Goal: Transaction & Acquisition: Purchase product/service

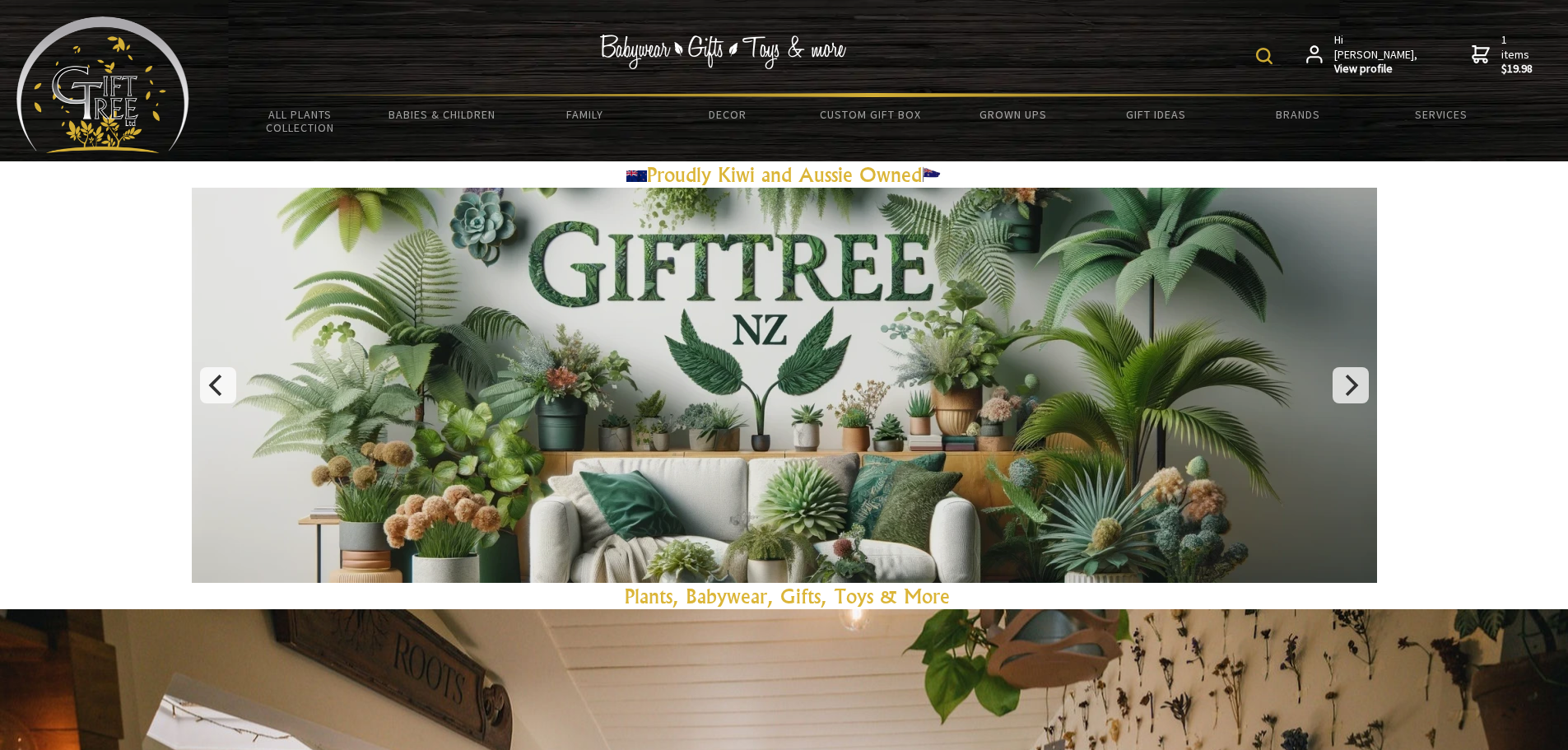
click at [1272, 59] on img at bounding box center [1264, 56] width 17 height 17
paste input "Black & Rose-Gold Two-Color Titanium Steel Ring."
type input "Black & Rose-Gold Two-Color Titanium Steel Ring."
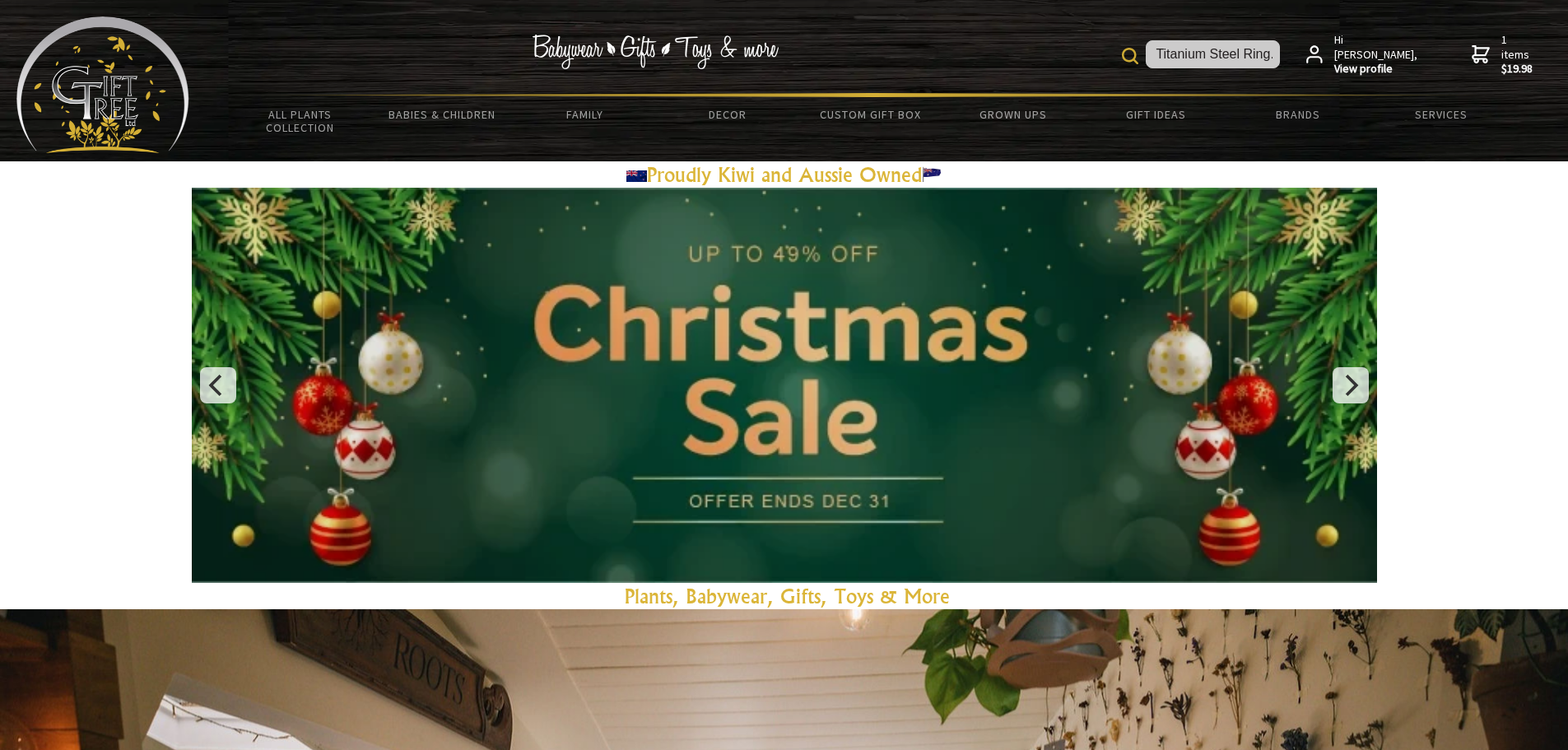
scroll to position [0, 0]
click at [1138, 56] on img at bounding box center [1130, 56] width 17 height 17
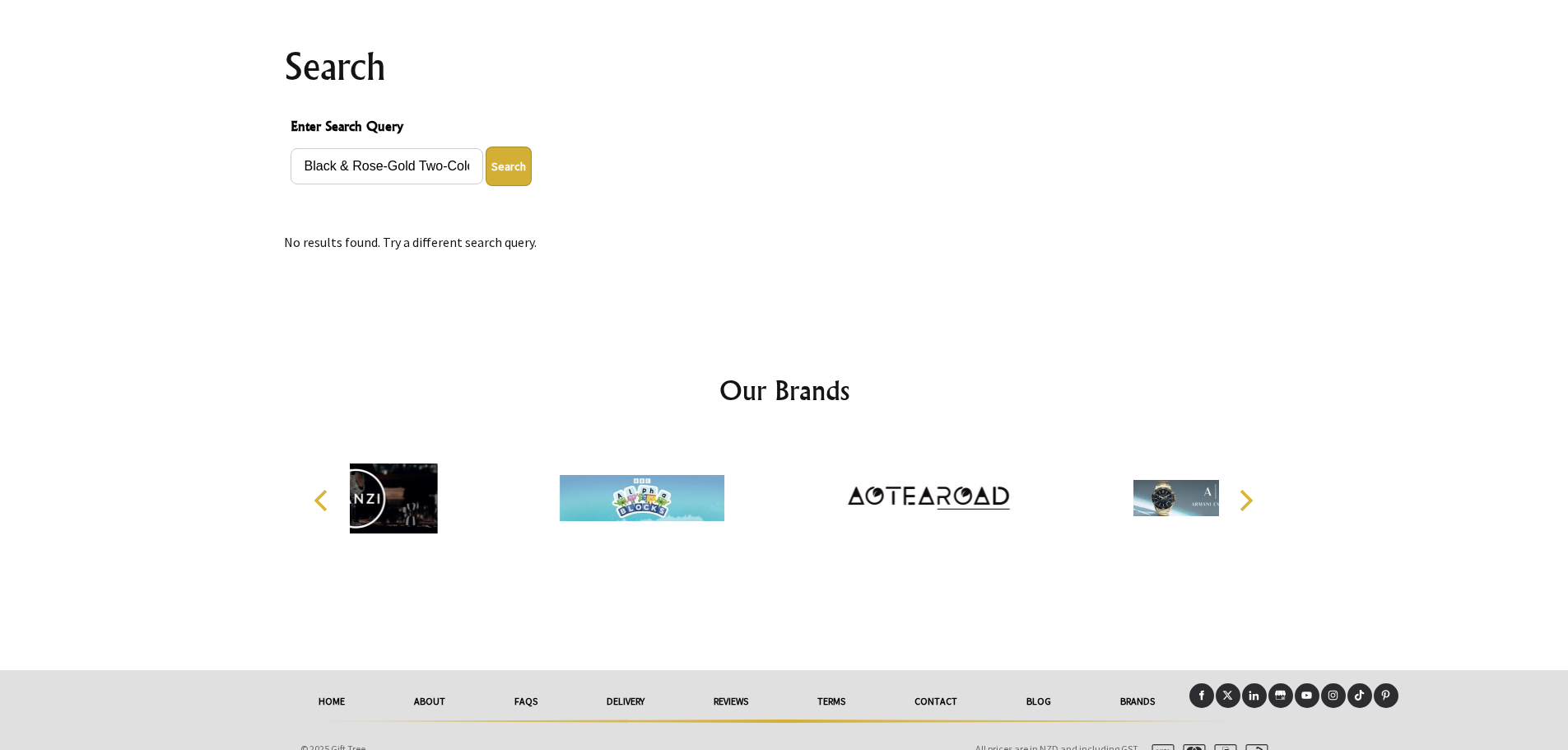
scroll to position [192, 0]
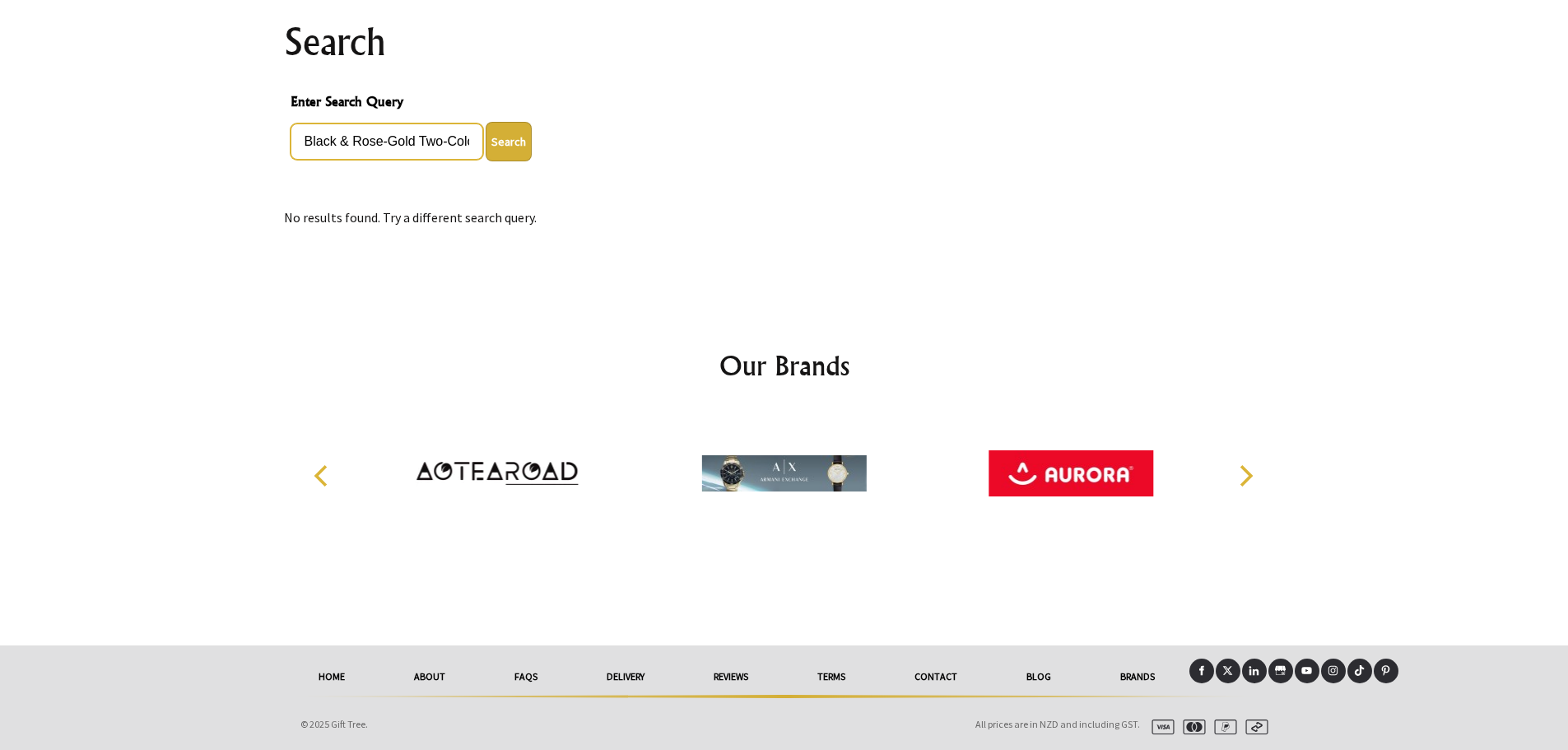
click at [302, 144] on input "Black & Rose-Gold Two-Color Titanium Steel Ring." at bounding box center [387, 141] width 192 height 36
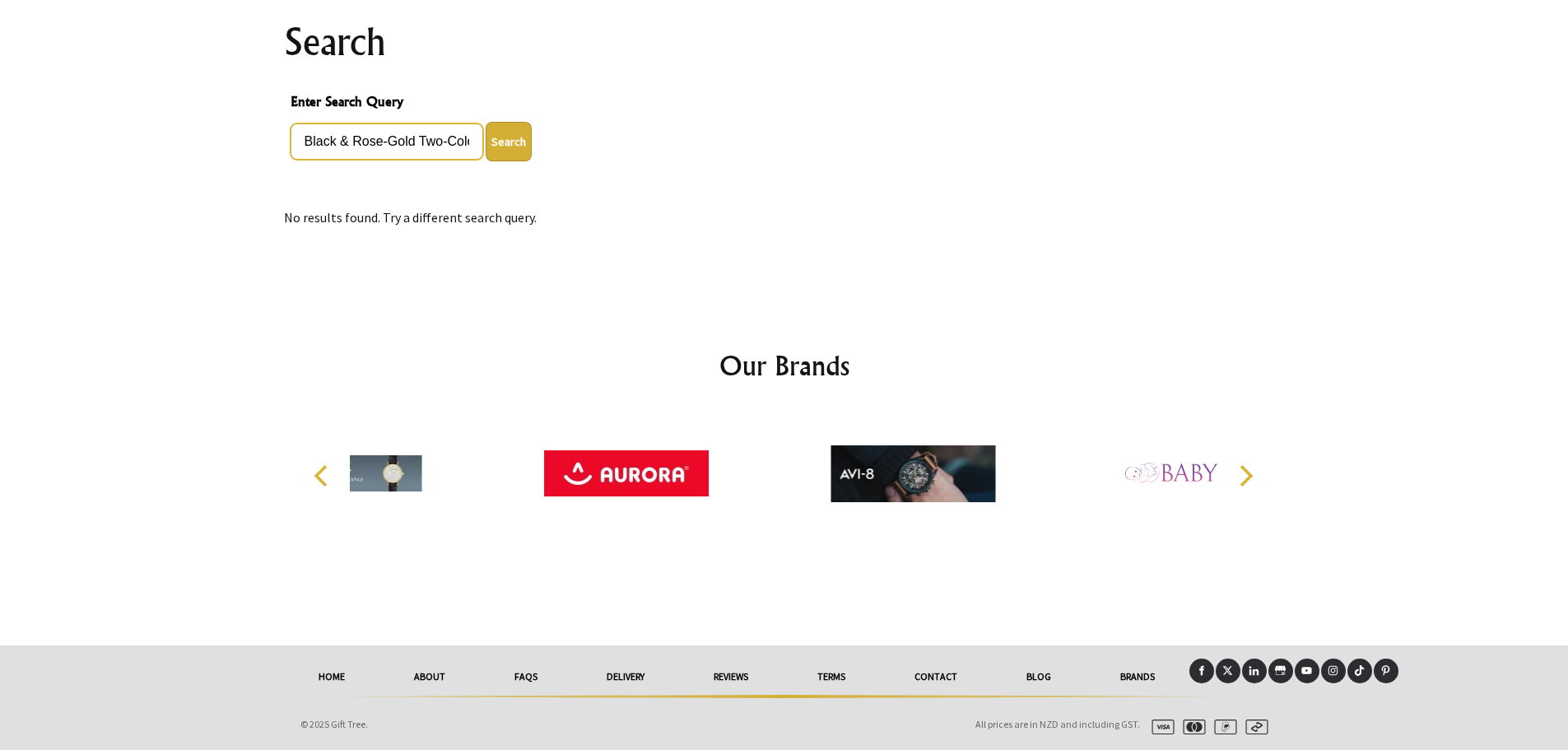
scroll to position [0, 136]
drag, startPoint x: 417, startPoint y: 139, endPoint x: 692, endPoint y: 155, distance: 275.5
click at [687, 155] on div "Black & Rose-Gold Two-Color Titanium Steel Ring. Search" at bounding box center [784, 141] width 987 height 40
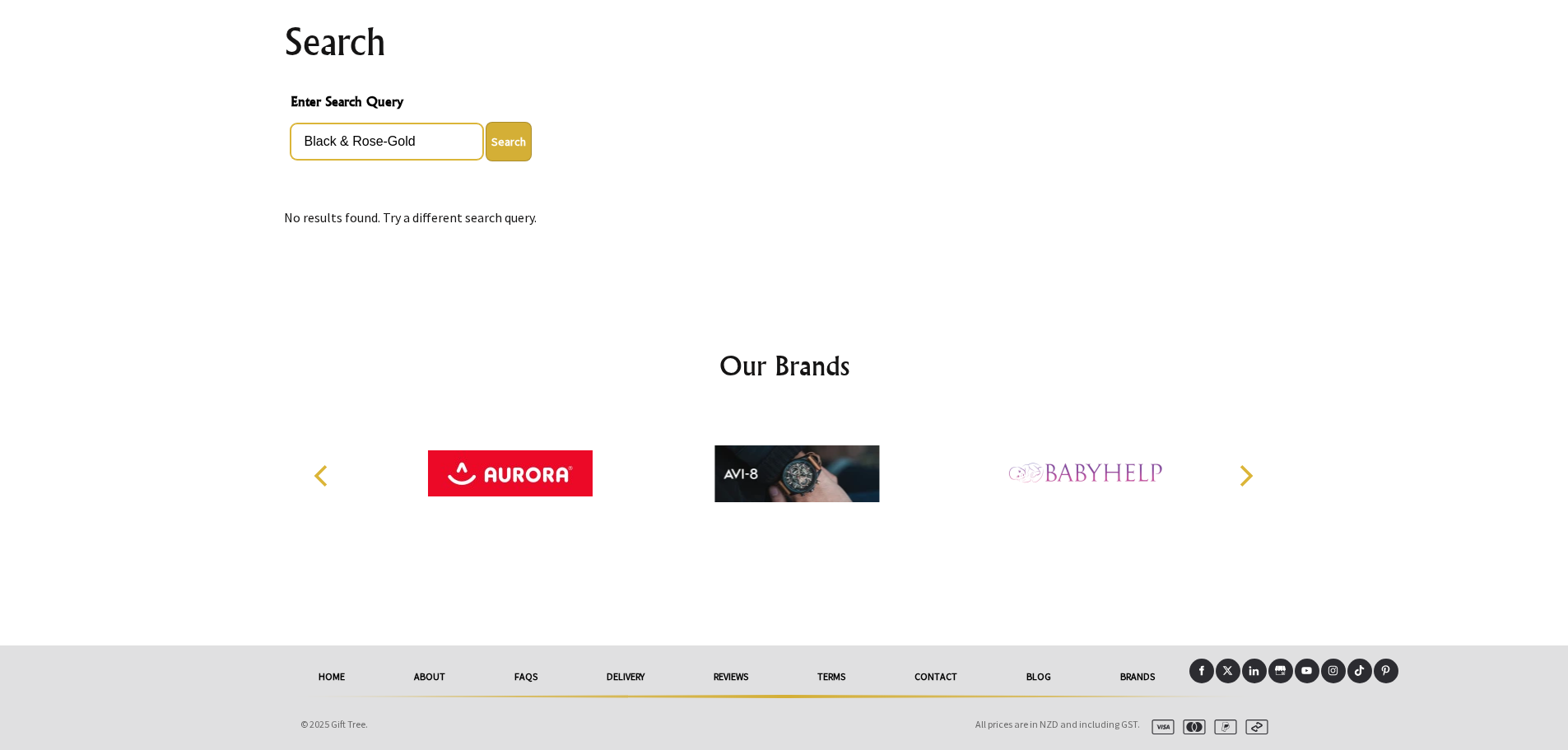
scroll to position [0, 0]
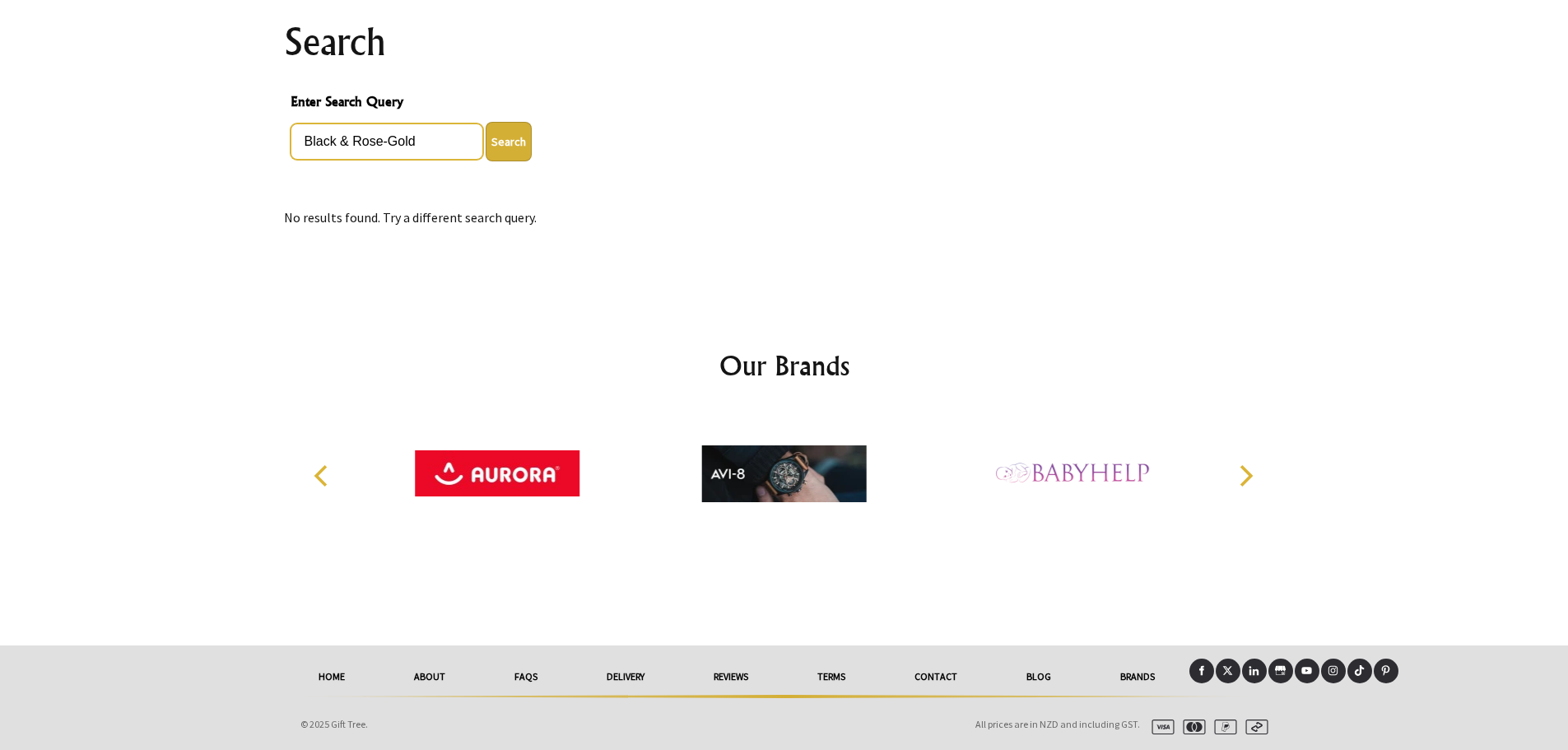
type input "Black & Rose-Gold"
click at [486, 122] on button "Search" at bounding box center [509, 141] width 46 height 40
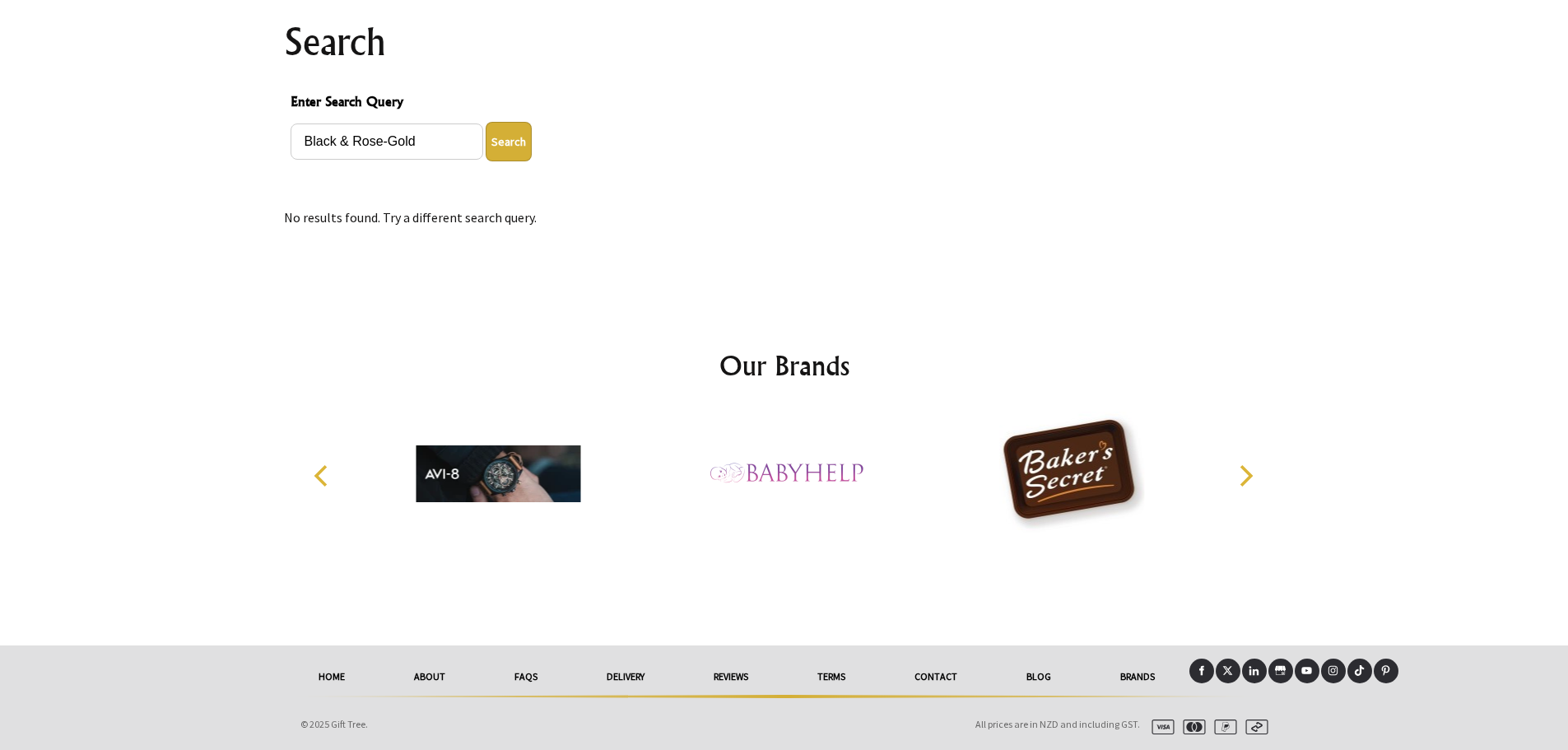
click at [518, 140] on button "Search" at bounding box center [509, 141] width 46 height 40
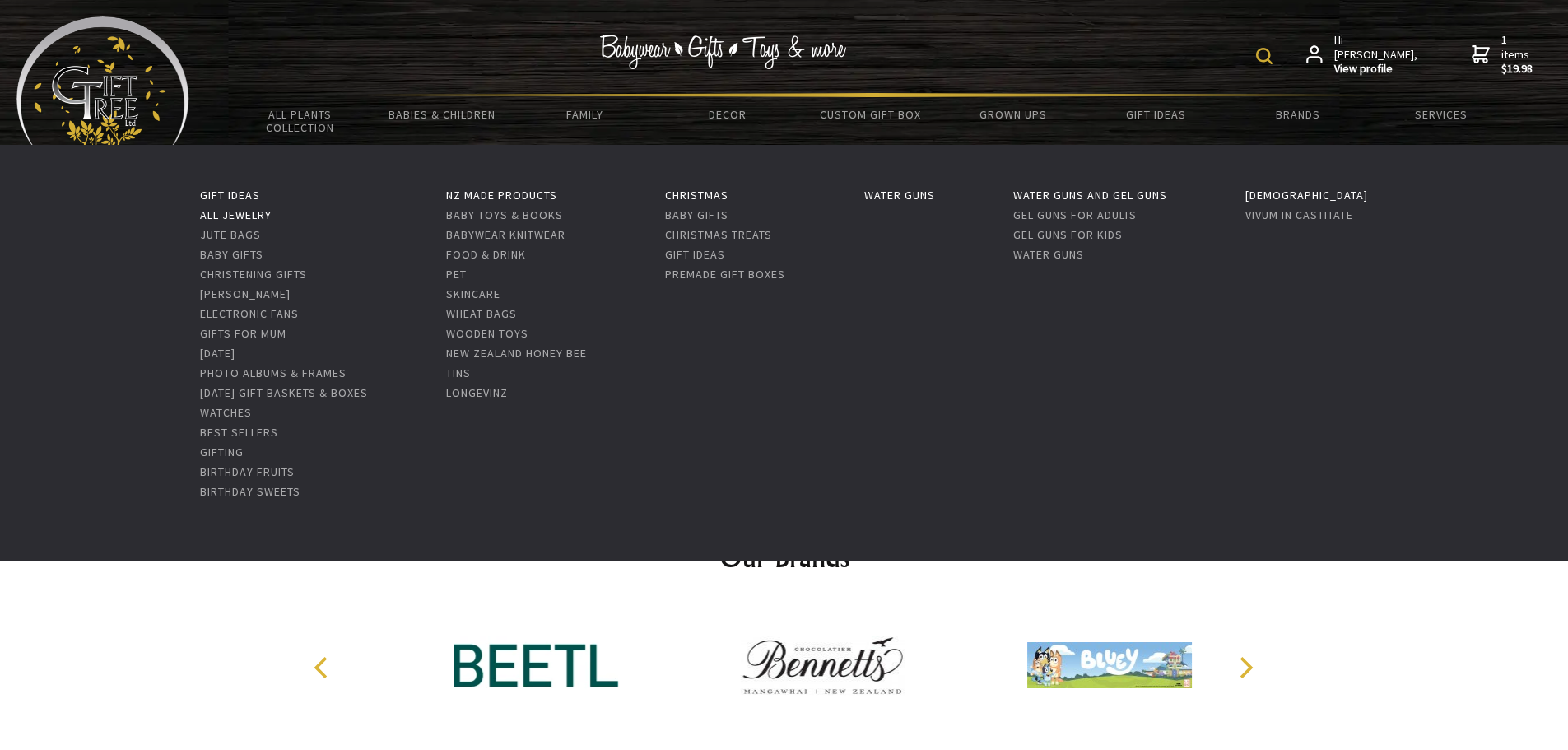
click at [242, 216] on link "All Jewelry" at bounding box center [235, 214] width 71 height 15
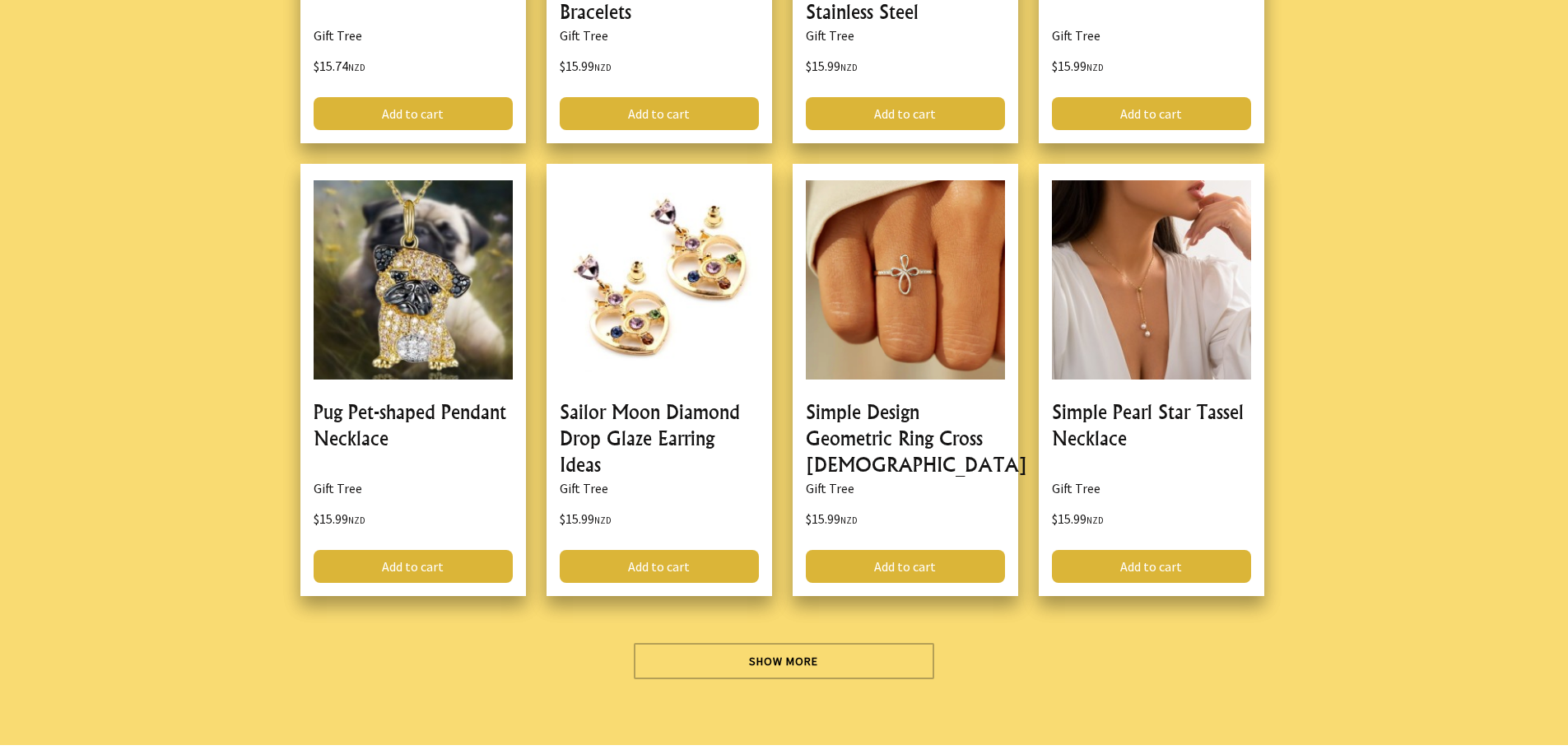
scroll to position [4937, 0]
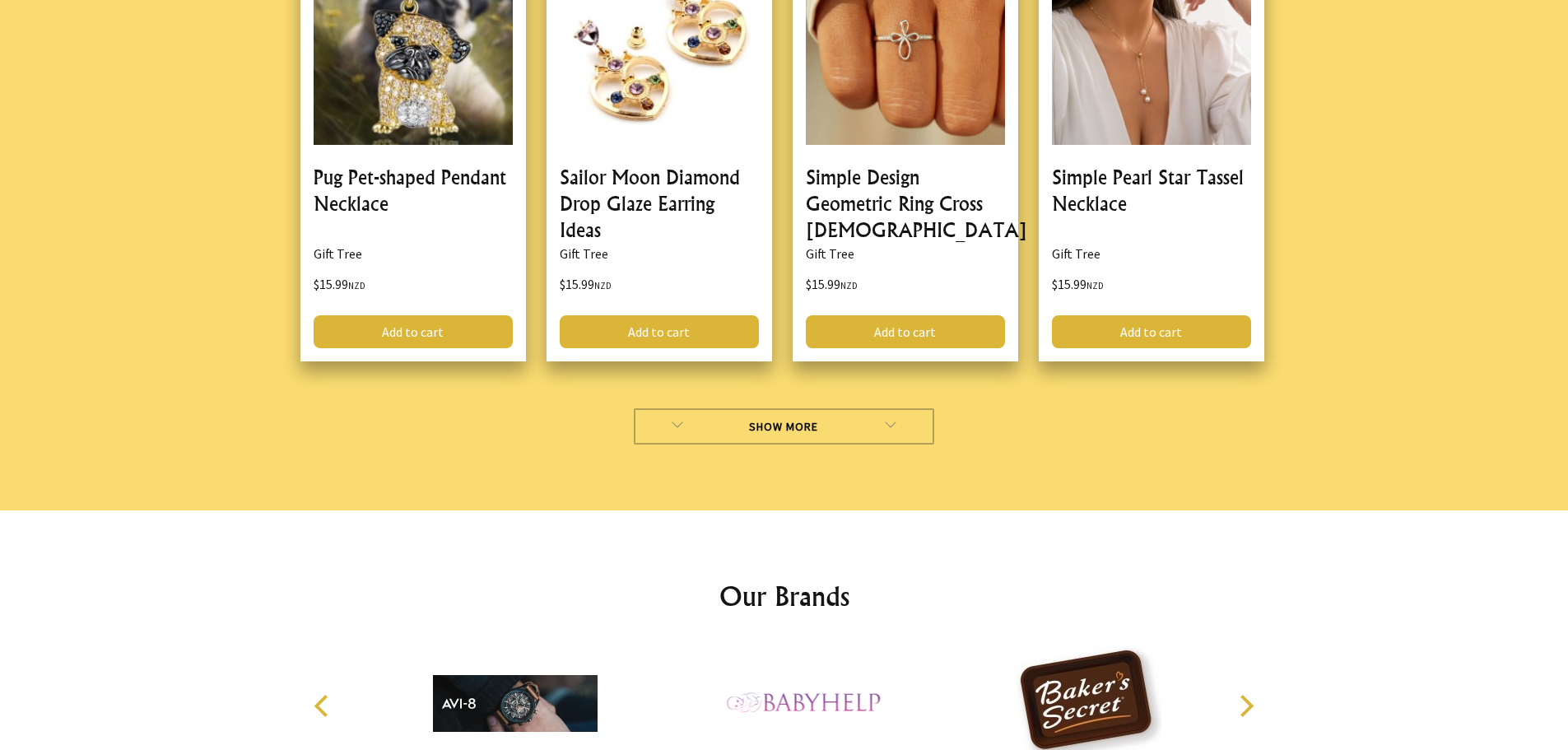
click at [778, 408] on link "Show More" at bounding box center [784, 426] width 301 height 36
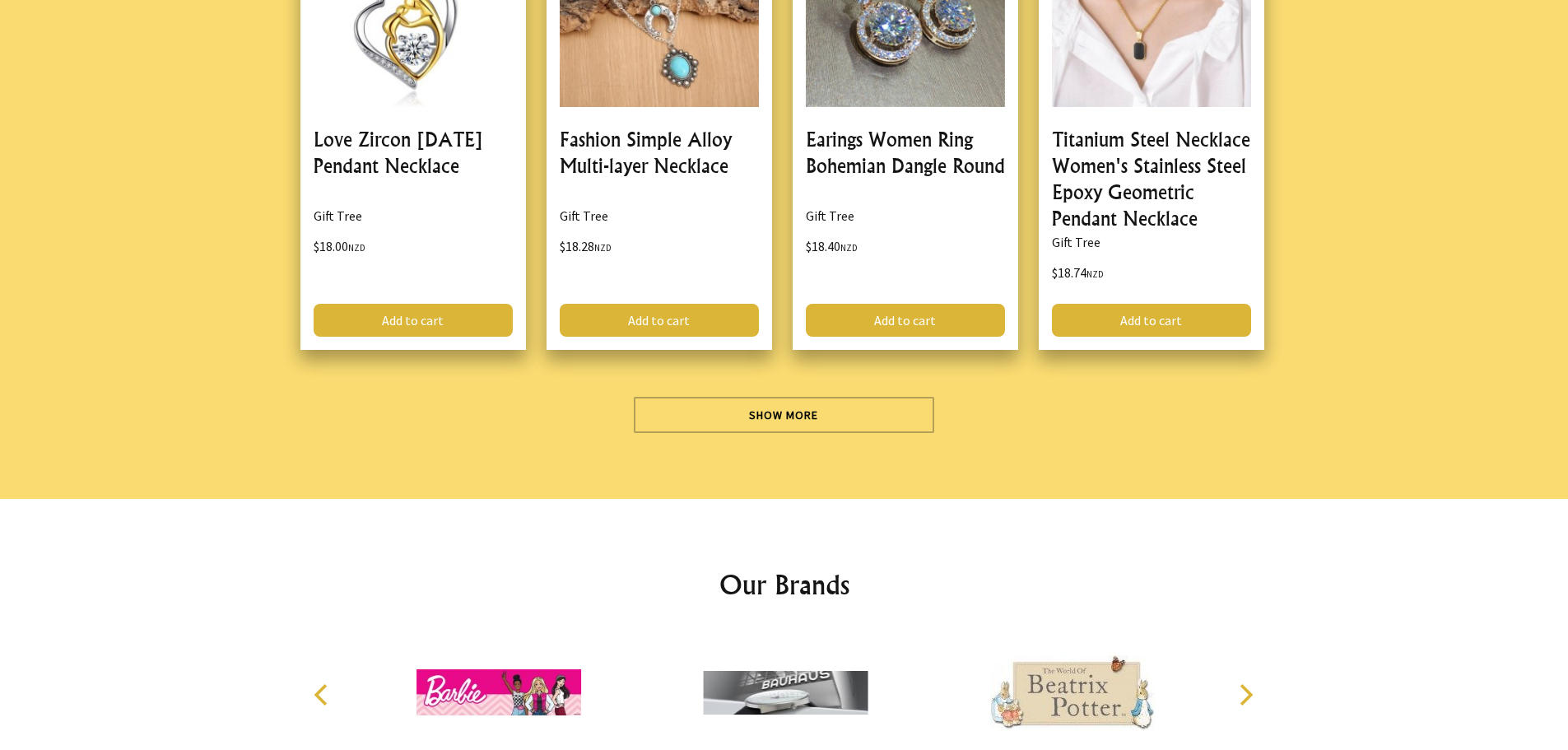
scroll to position [9709, 0]
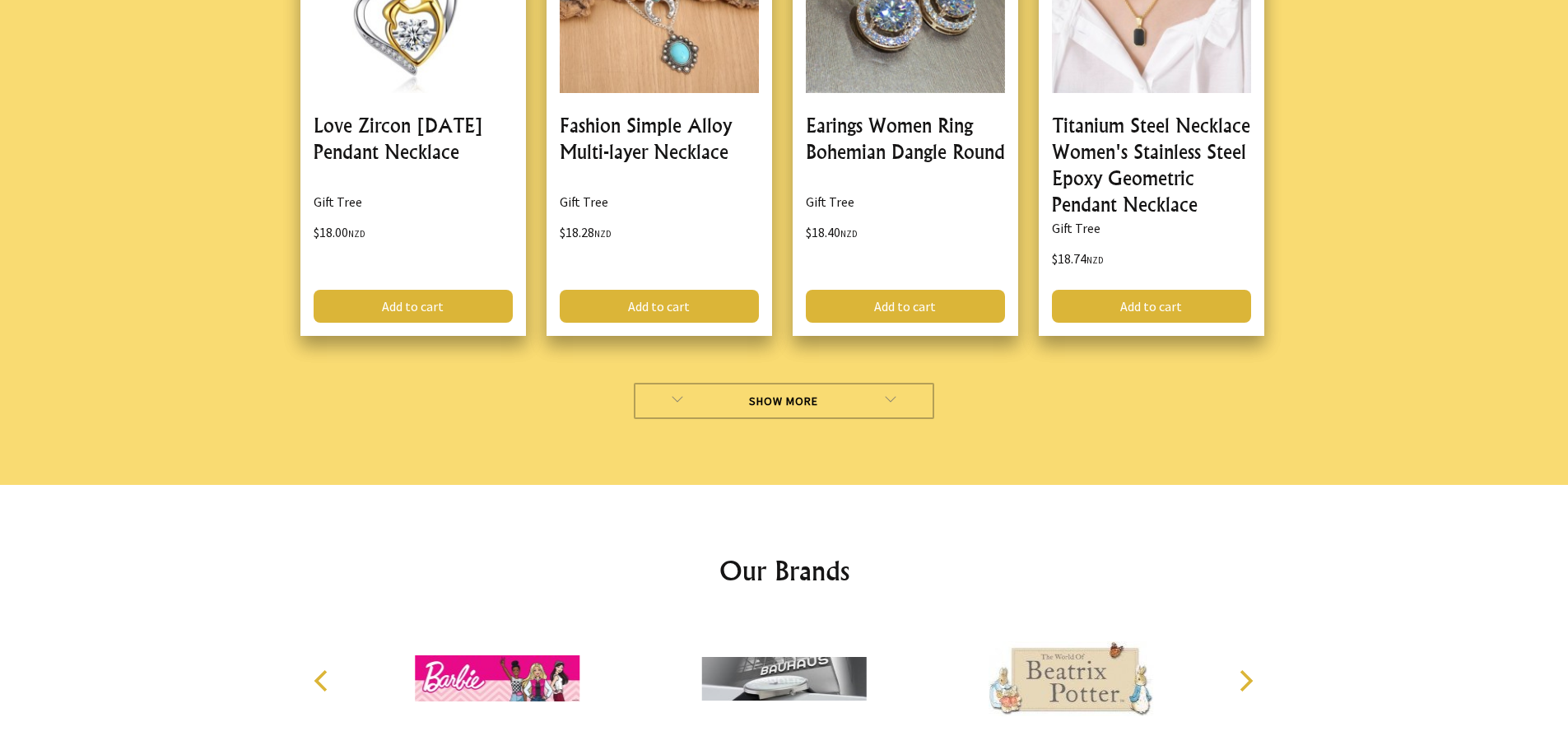
click at [796, 382] on link "Show More" at bounding box center [784, 400] width 301 height 36
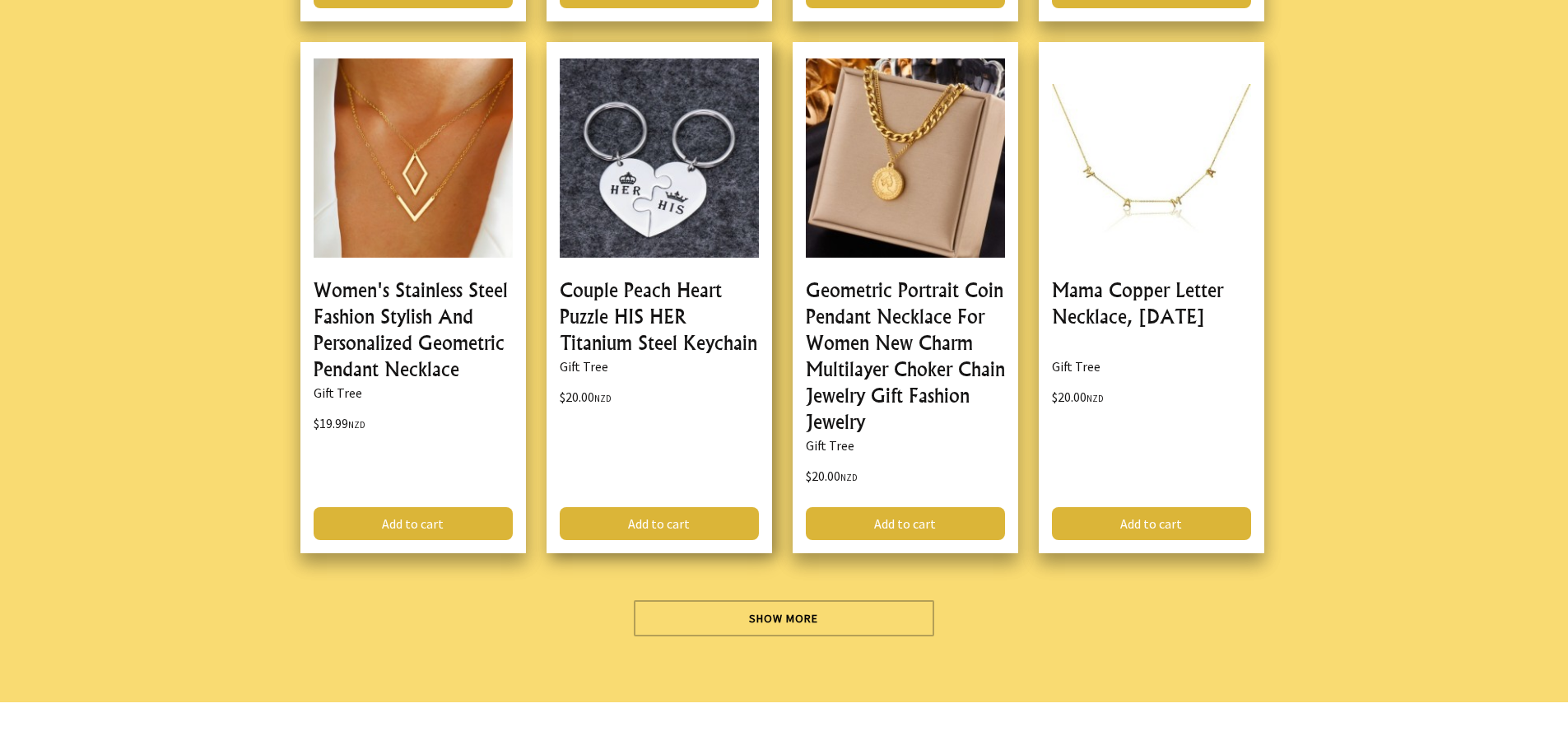
scroll to position [14071, 0]
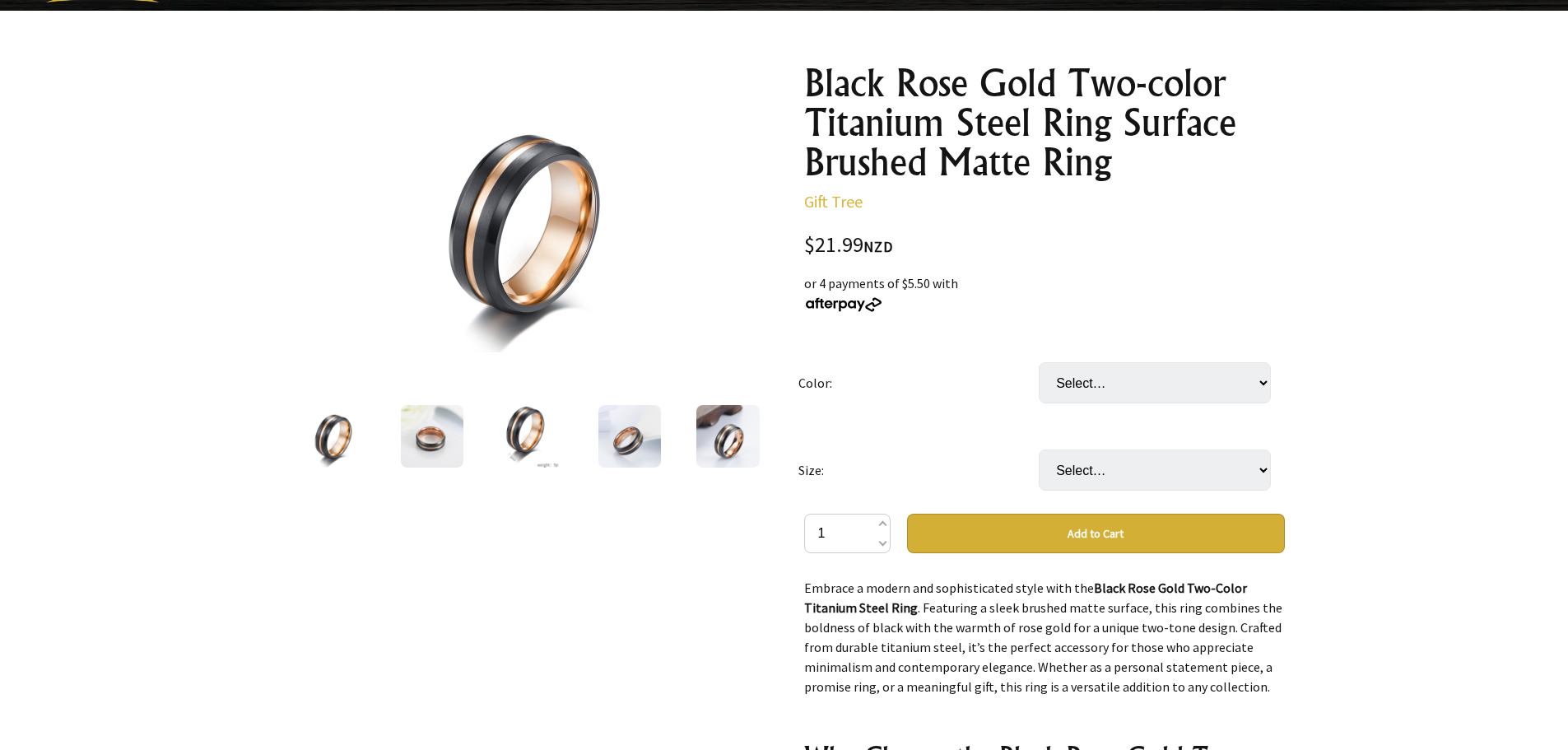
scroll to position [165, 0]
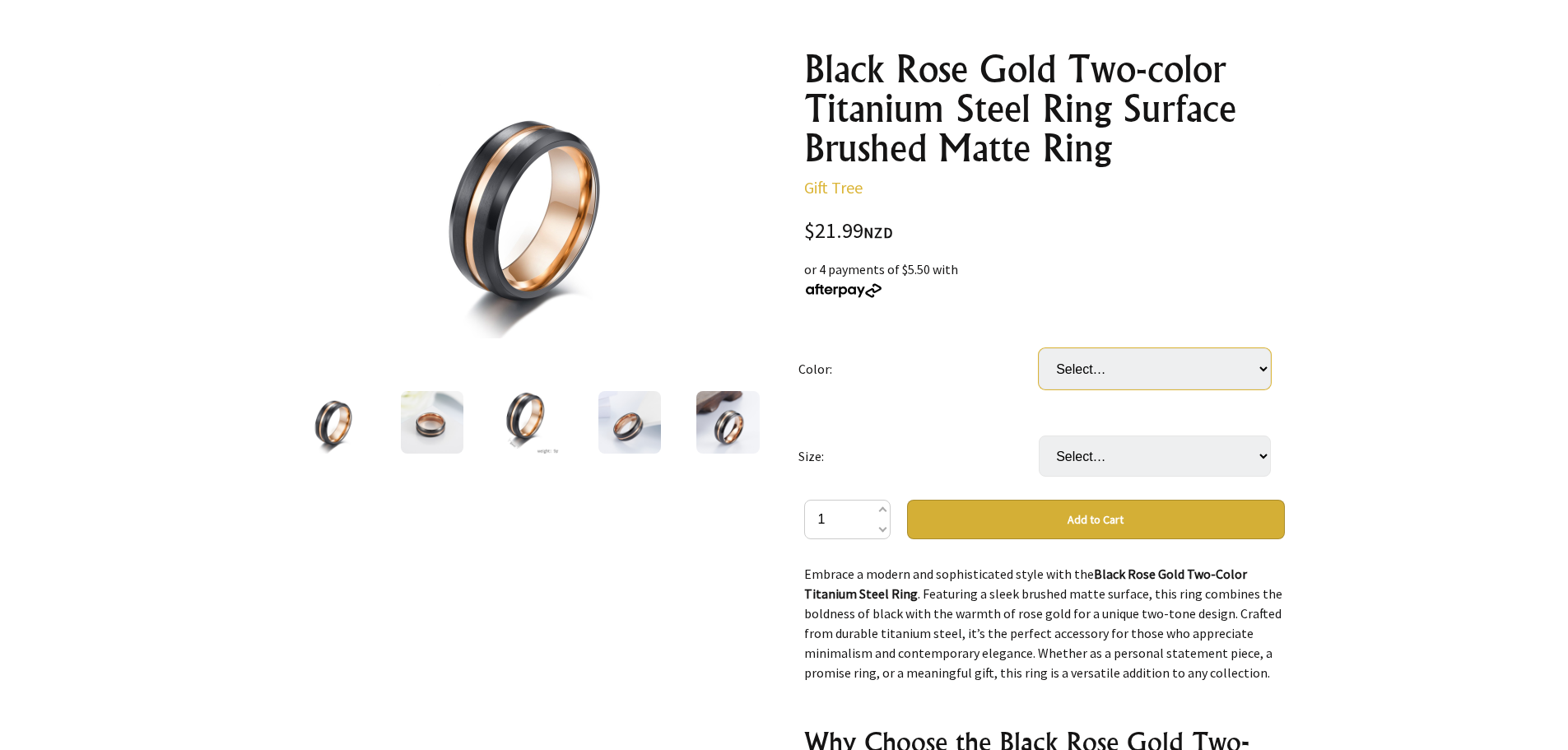
click at [1146, 381] on select "Select… Black Rose Gold" at bounding box center [1154, 368] width 232 height 41
select select "Black Rose Gold"
click at [1038, 348] on select "Select… Black Rose Gold" at bounding box center [1154, 368] width 232 height 41
click at [1115, 312] on div "$21.99 NZD or 4 payments of $5.50 with 1 2025-10-05T03:26:49.510Z 0 Color: Sele…" at bounding box center [1044, 724] width 480 height 1008
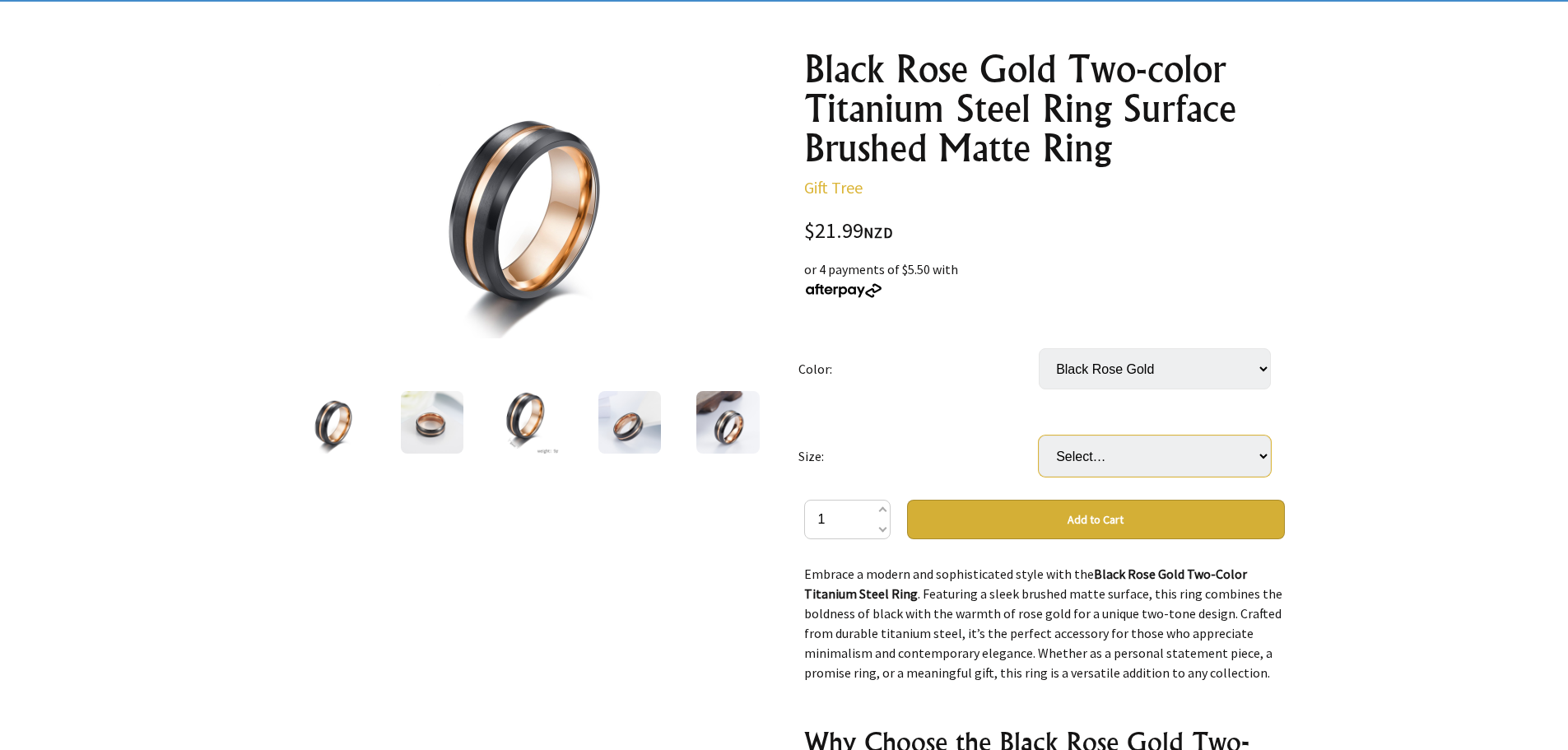
click at [1108, 441] on select "Select… 7MM 8MM 9MM 10MM 11MM 12MM" at bounding box center [1154, 456] width 232 height 41
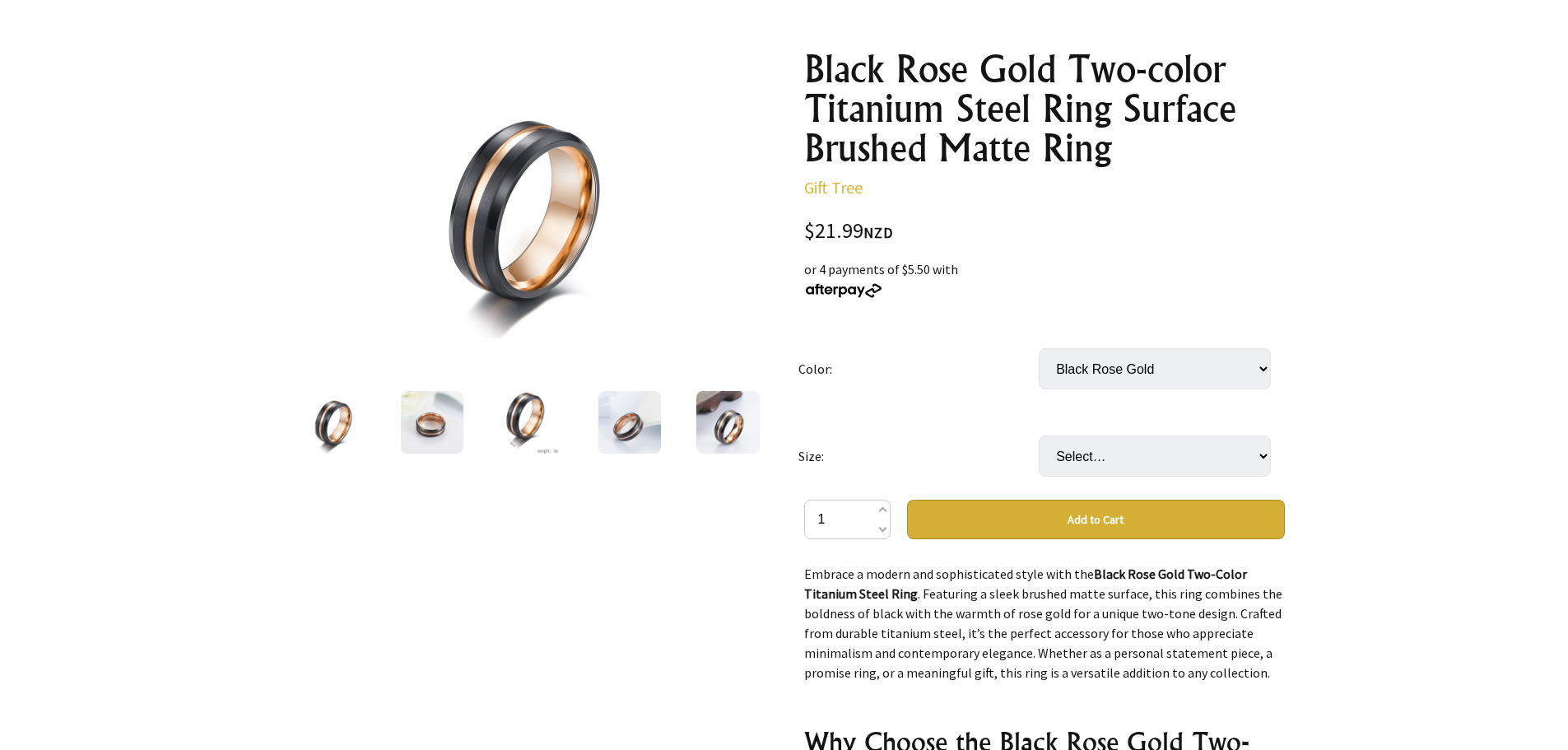
drag, startPoint x: 1103, startPoint y: 474, endPoint x: 1100, endPoint y: 465, distance: 9.5
click at [1103, 472] on select "Select… 7MM 8MM 9MM 10MM 11MM 12MM" at bounding box center [1154, 456] width 232 height 41
select select "8MM"
click at [1038, 435] on select "Select… 7MM 8MM 9MM 10MM 11MM 12MM" at bounding box center [1154, 456] width 232 height 41
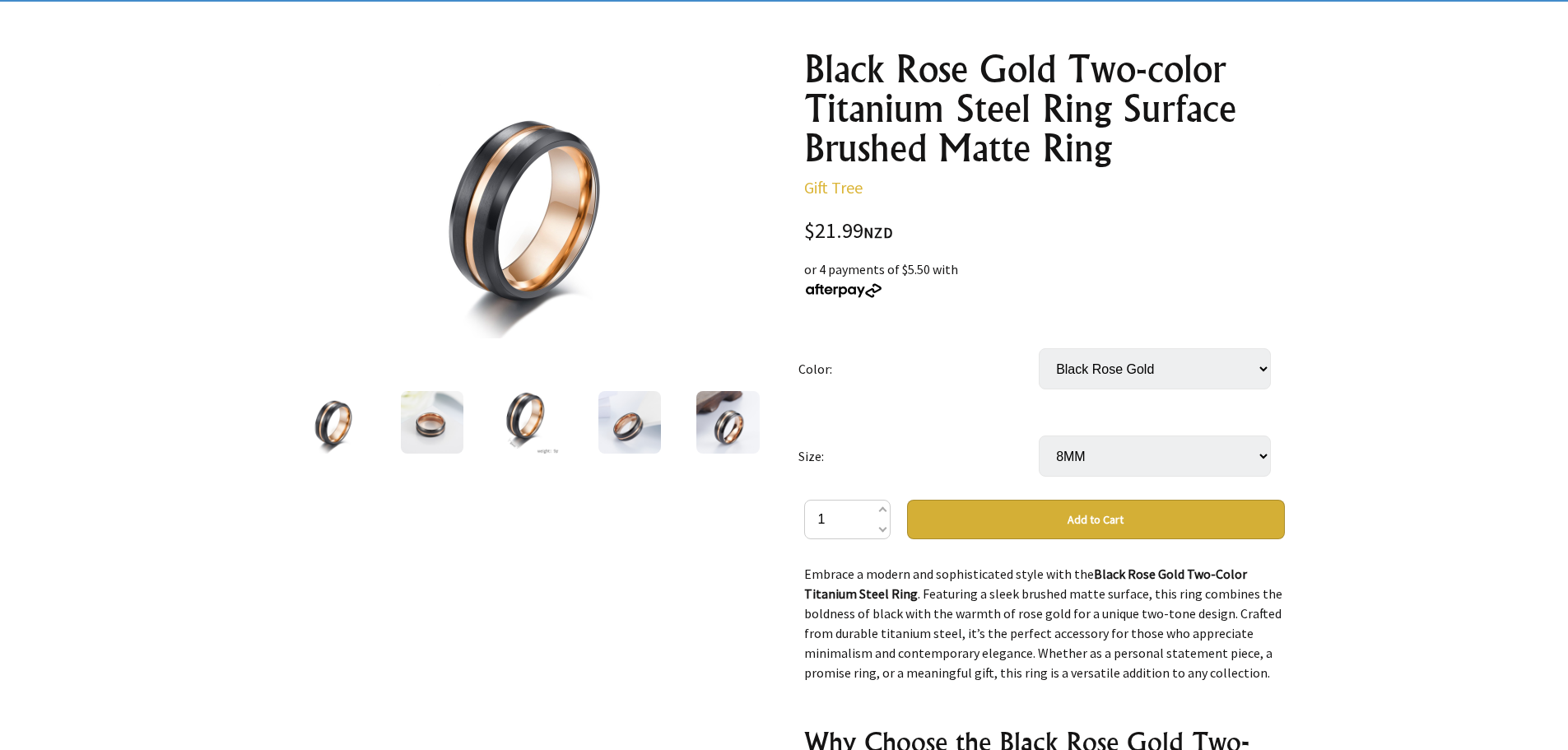
click at [1011, 413] on td "Size:" at bounding box center [918, 456] width 241 height 87
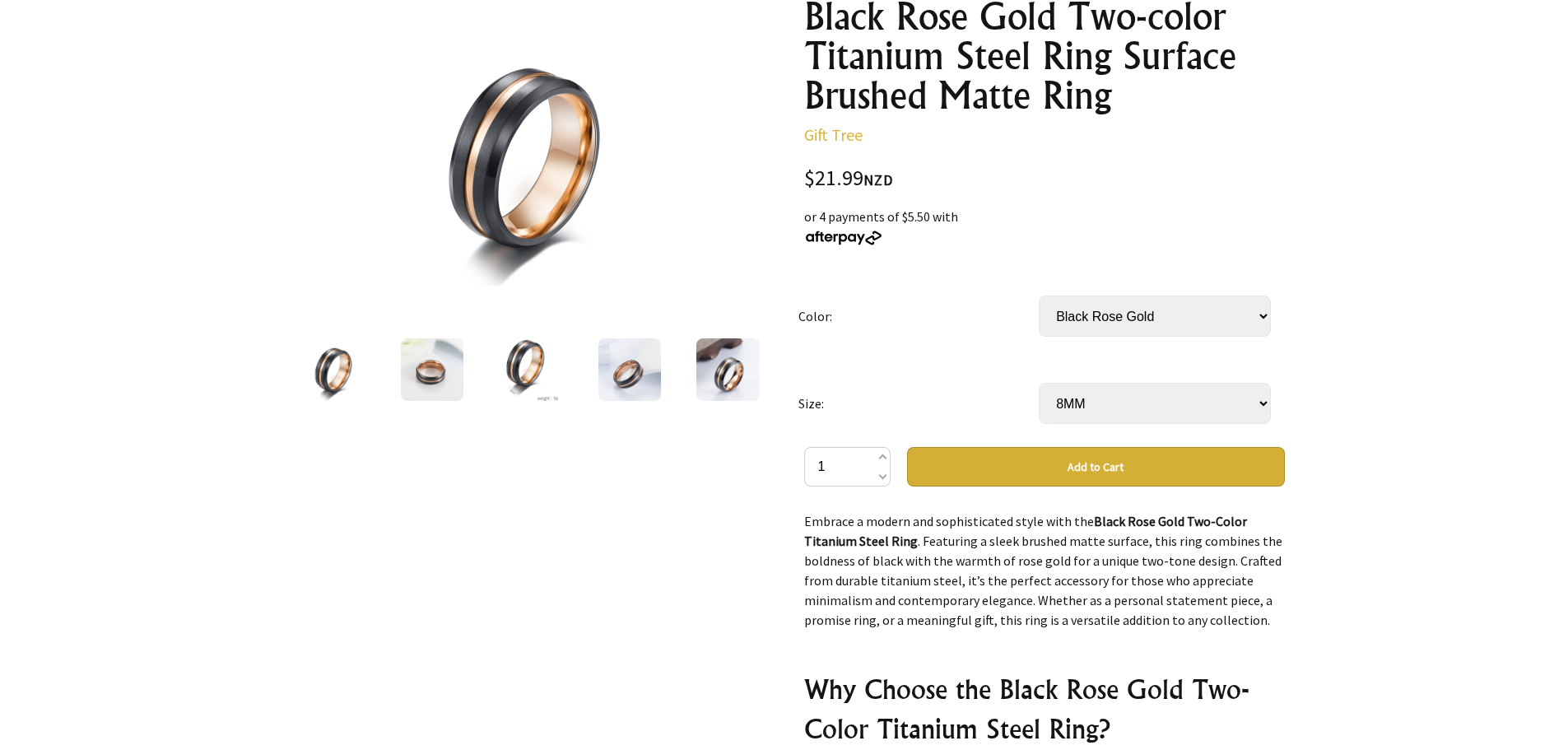
scroll to position [247, 0]
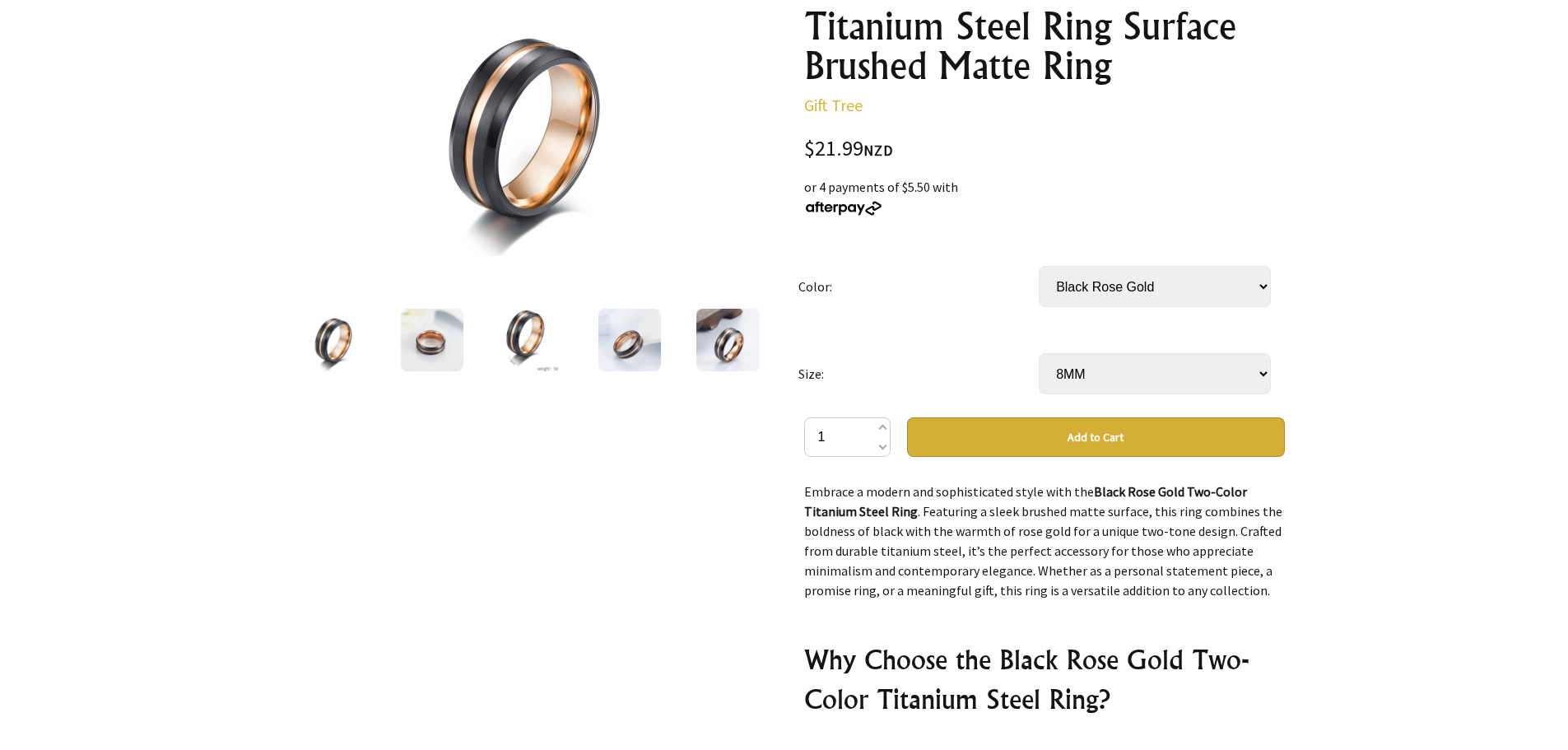
click at [1013, 441] on button "Add to Cart" at bounding box center [1096, 436] width 378 height 40
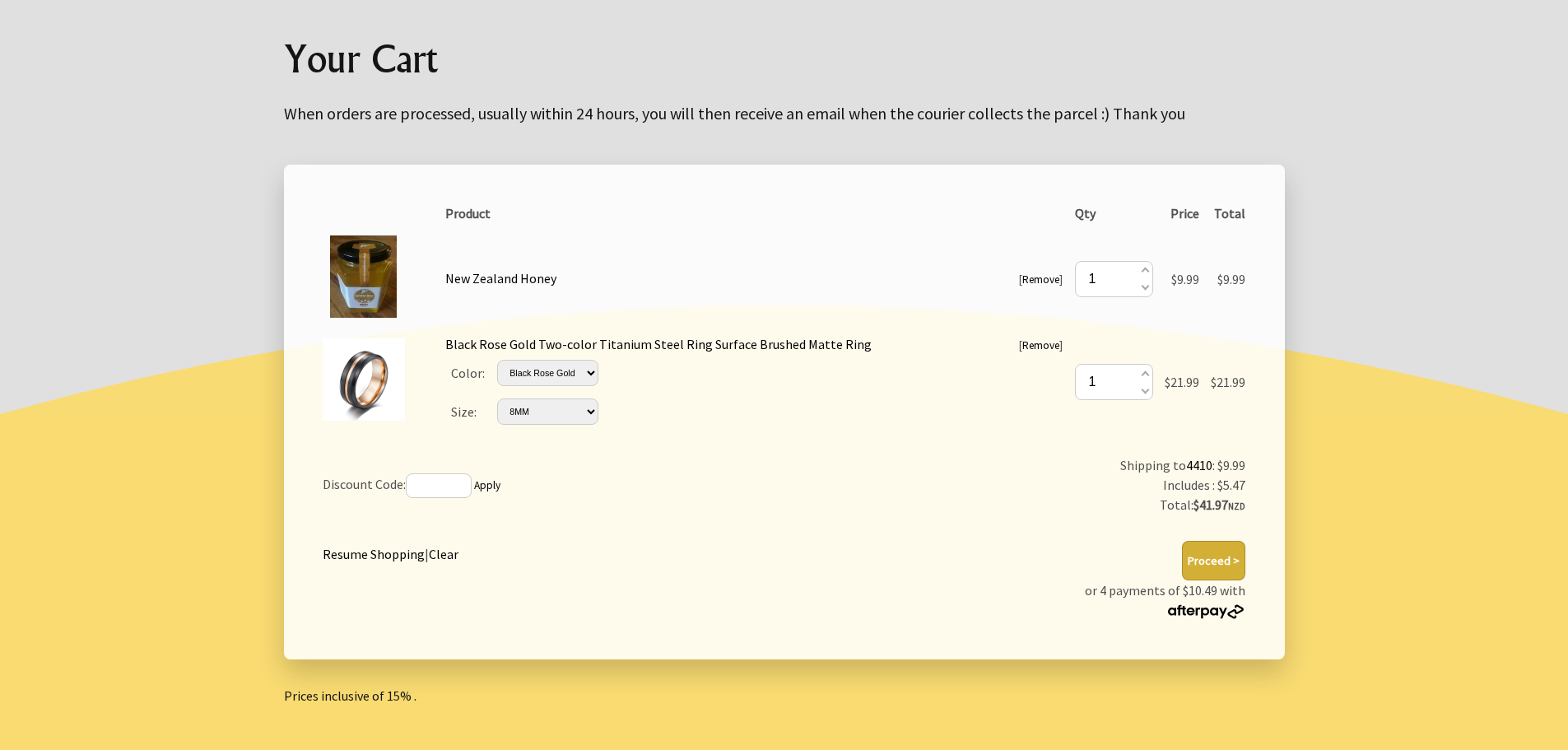
click at [1036, 276] on link "Remove" at bounding box center [1041, 279] width 37 height 14
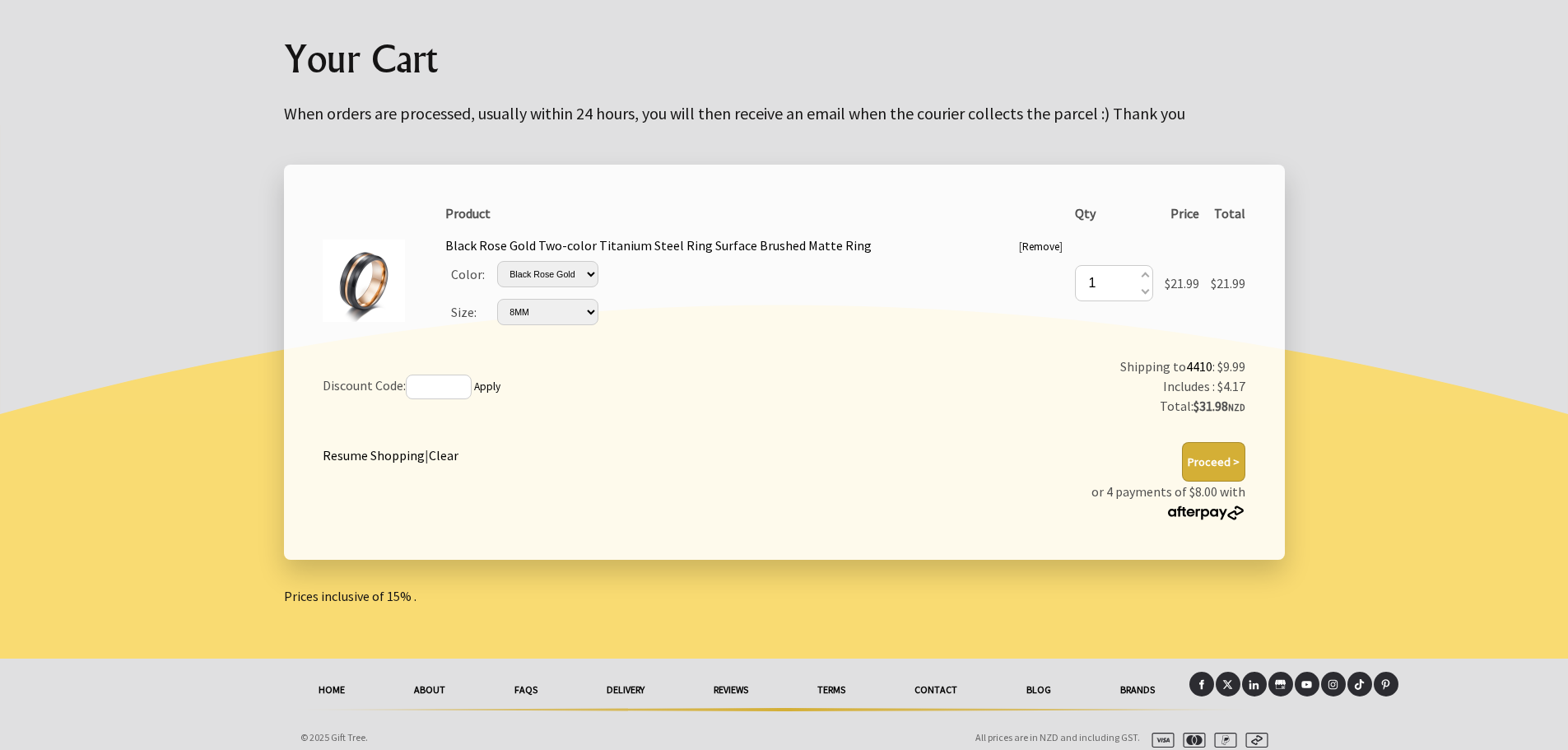
click at [1207, 462] on button "Proceed >" at bounding box center [1214, 461] width 63 height 40
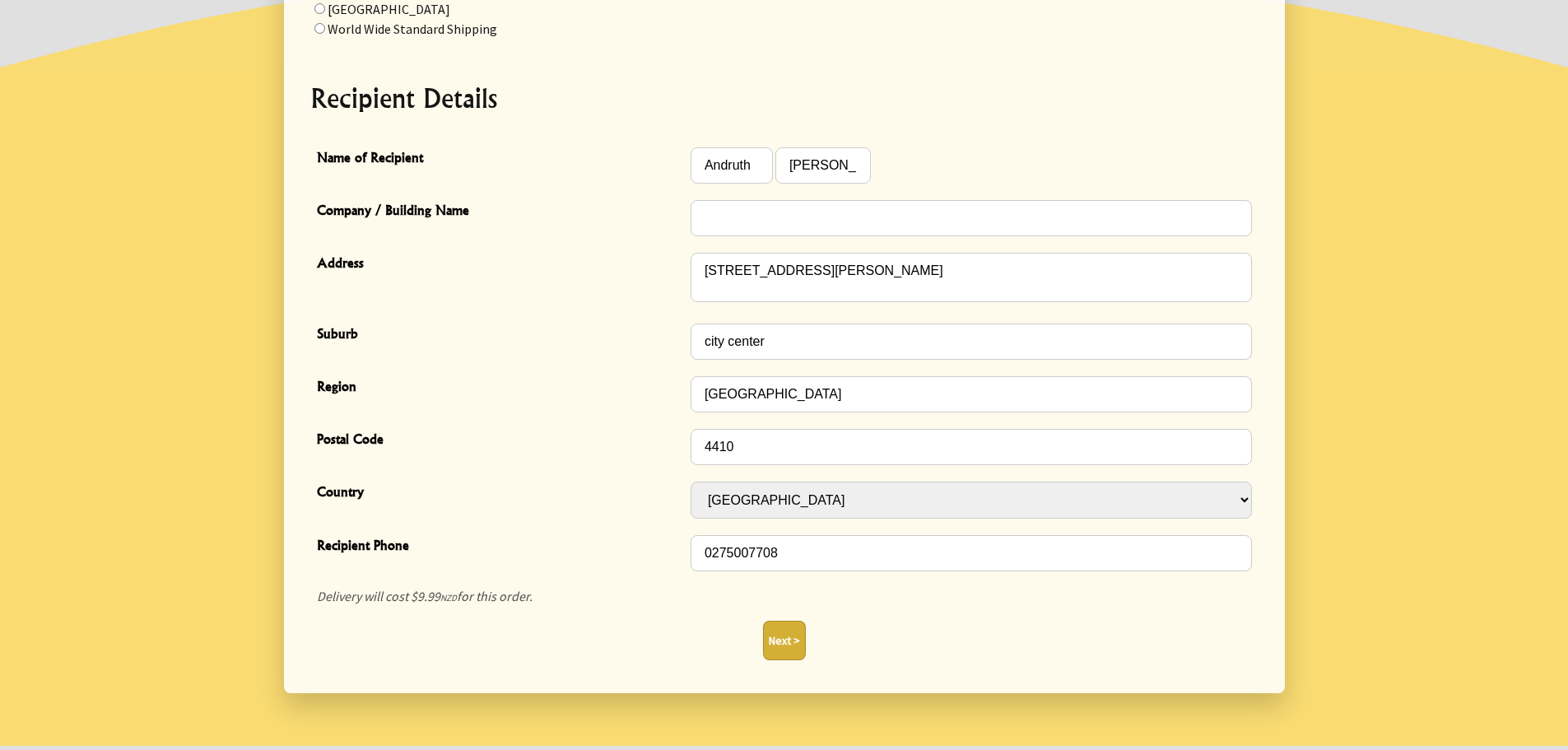
scroll to position [412, 0]
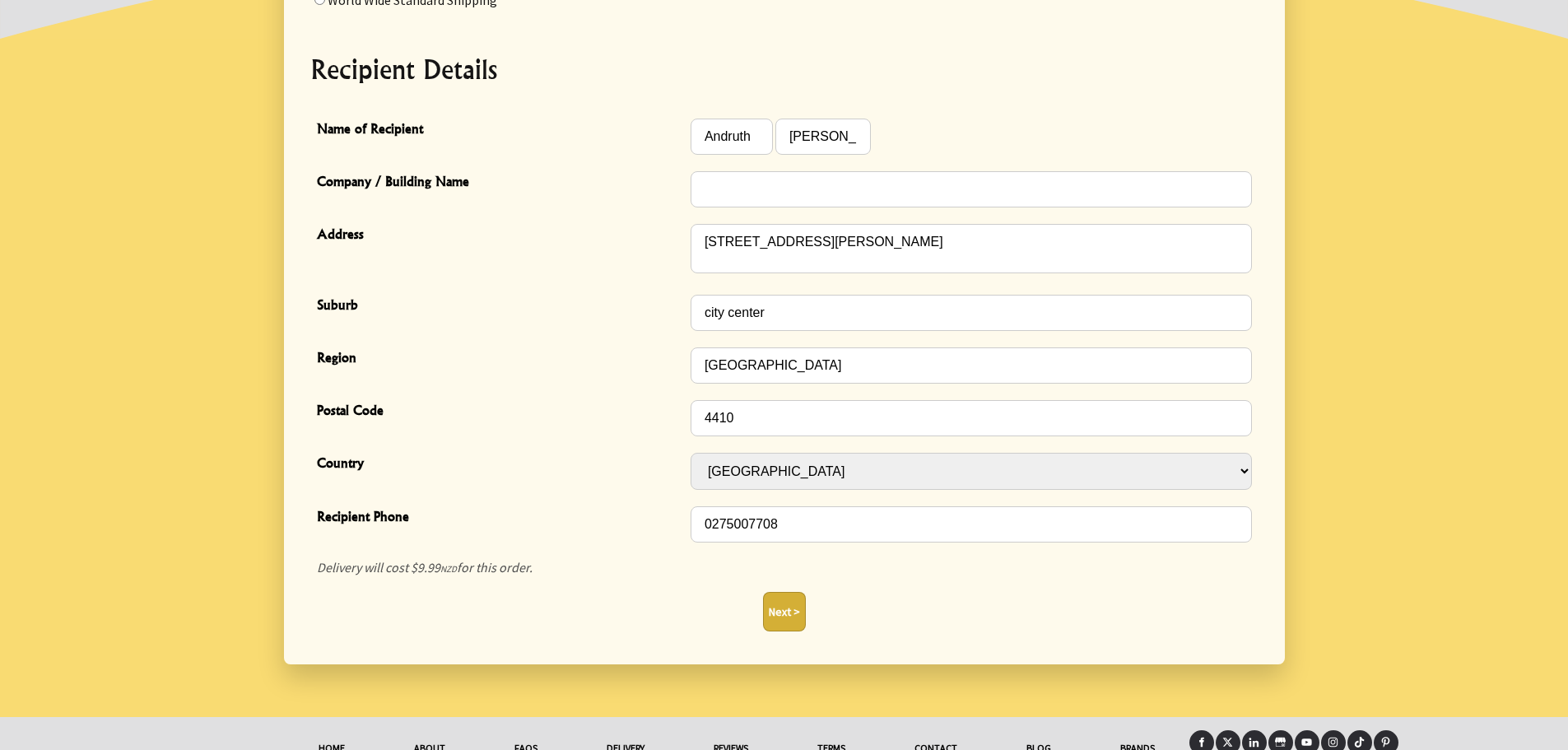
click at [784, 601] on button "Next >" at bounding box center [784, 611] width 43 height 40
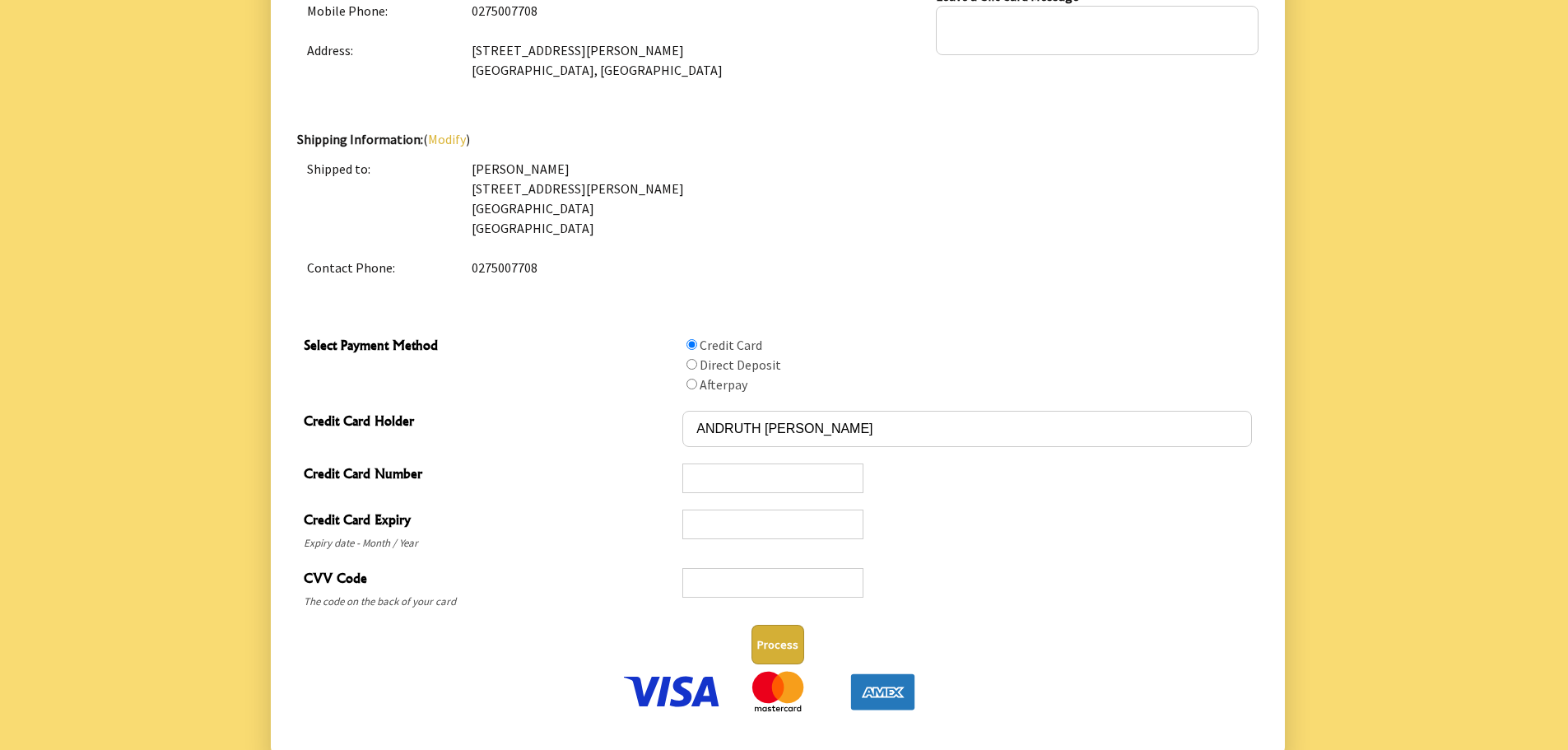
scroll to position [658, 0]
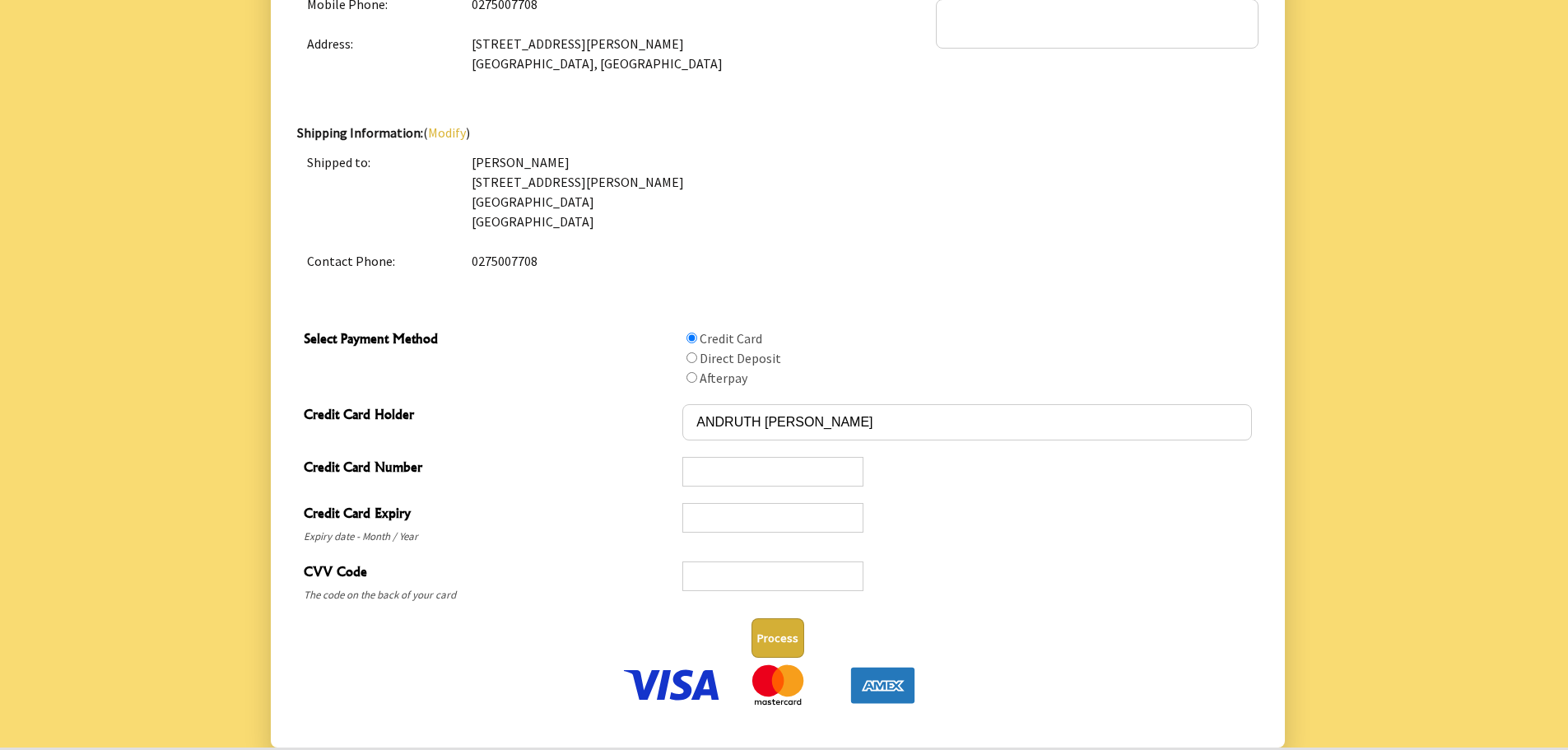
click at [772, 457] on div at bounding box center [772, 472] width 181 height 30
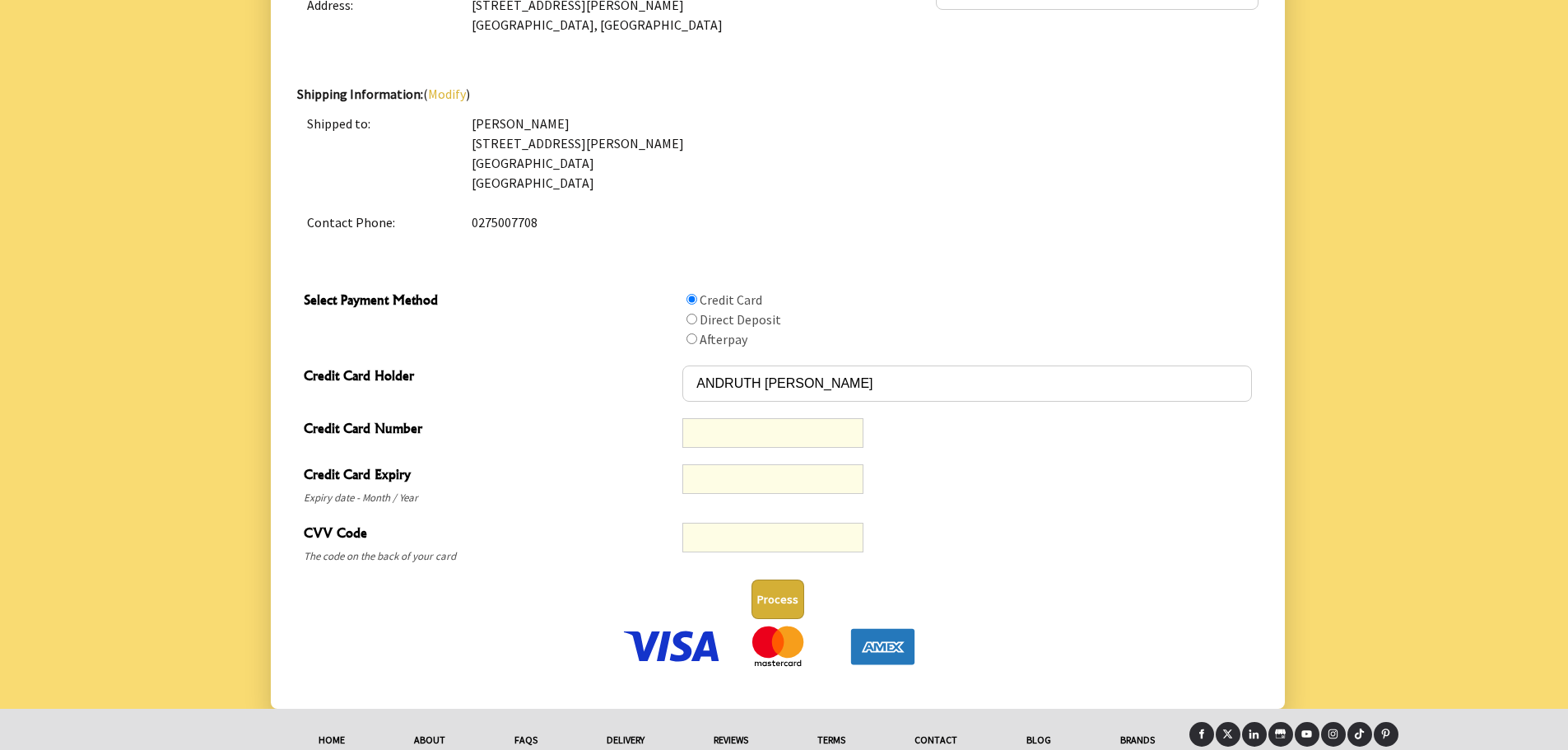
scroll to position [761, 0]
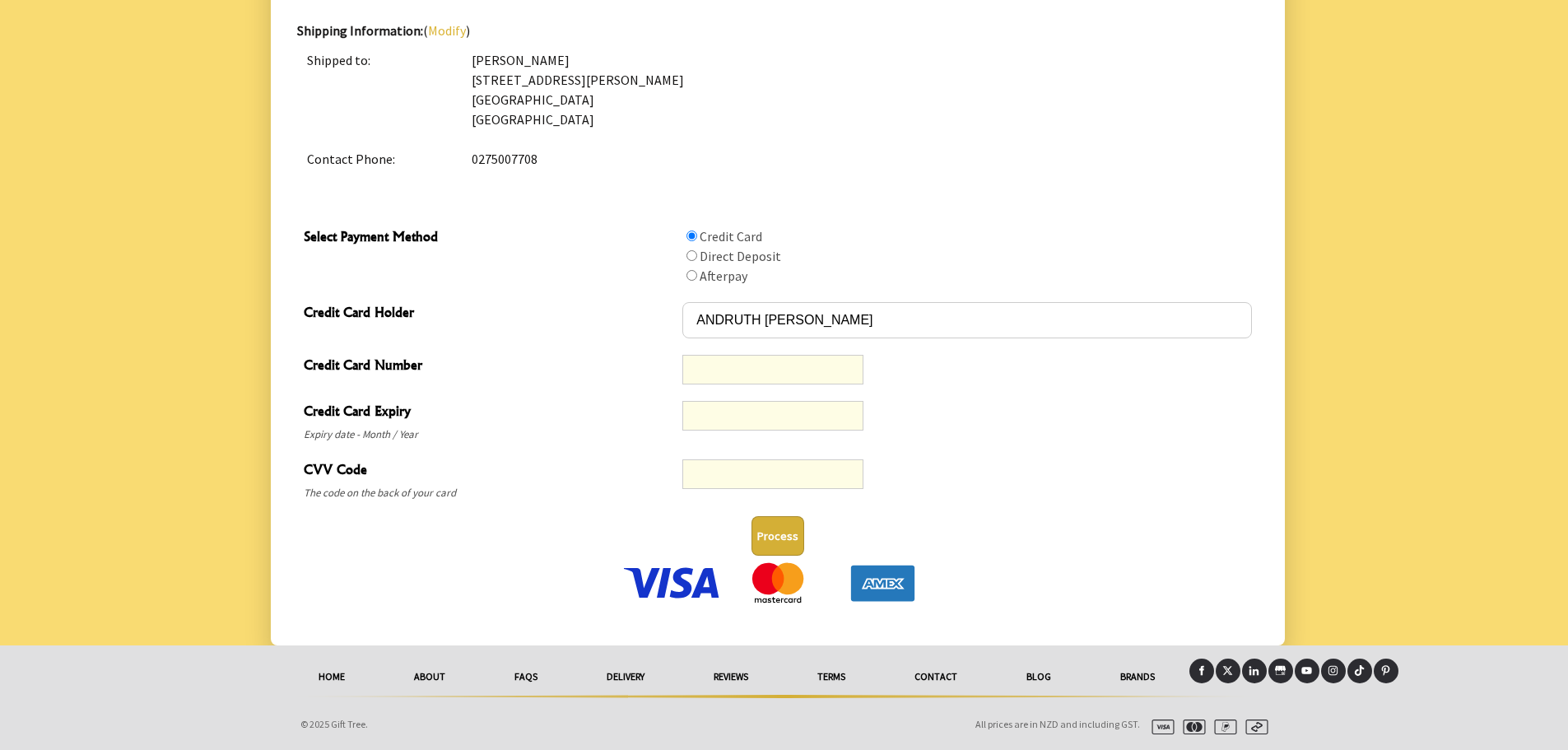
click at [787, 541] on button "Process" at bounding box center [777, 535] width 53 height 40
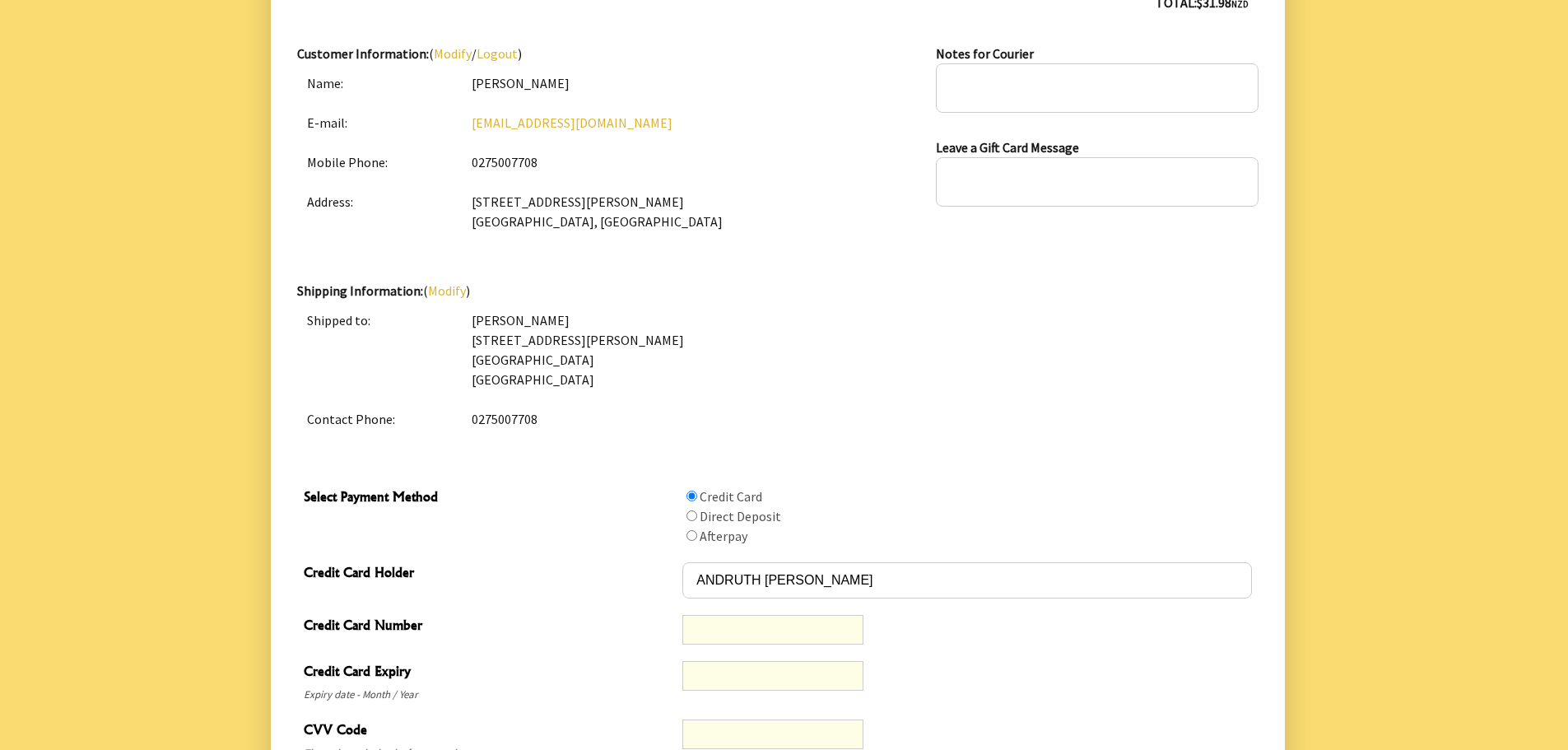
scroll to position [596, 0]
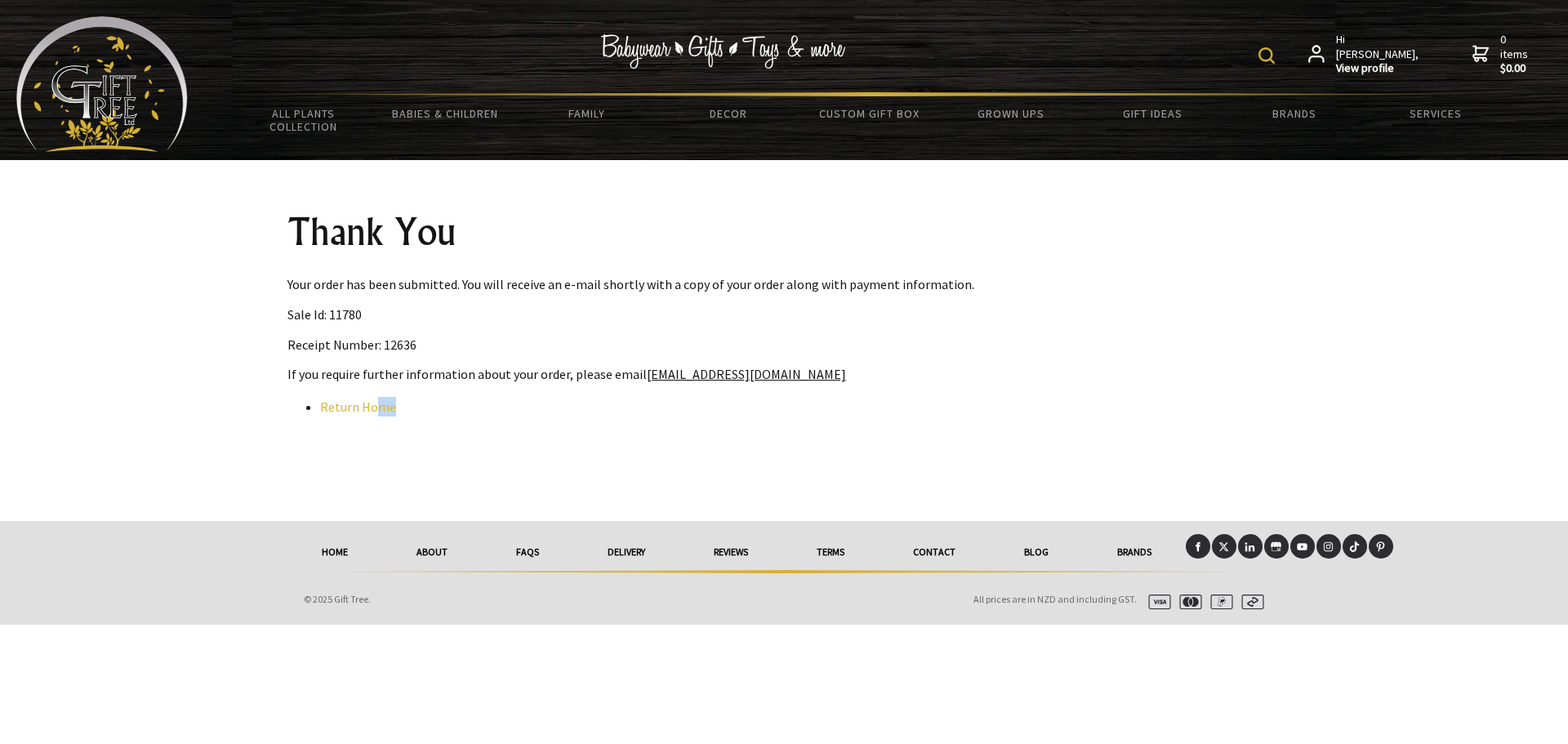
drag, startPoint x: 435, startPoint y: 403, endPoint x: 380, endPoint y: 396, distance: 55.4
click at [380, 396] on div "Thank You Your order has been submitted. You will receive an e-mail shortly wit…" at bounding box center [784, 340] width 1019 height 361
click at [649, 430] on div "Thank You Your order has been submitted. You will receive an e-mail shortly wit…" at bounding box center [784, 340] width 1019 height 361
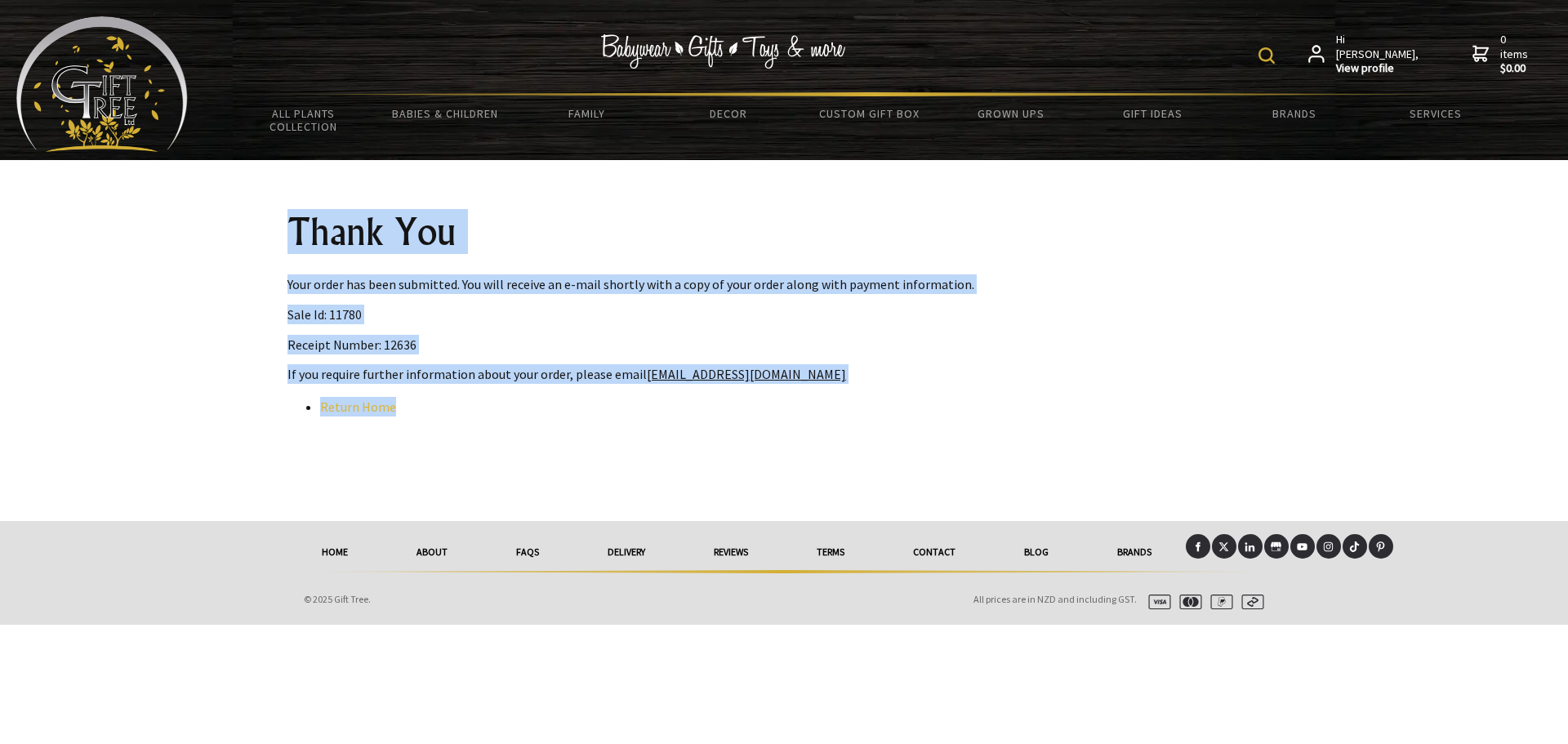
drag, startPoint x: 511, startPoint y: 413, endPoint x: 291, endPoint y: 236, distance: 282.4
click at [291, 236] on div "Thank You Your order has been submitted. You will receive an e-mail shortly wit…" at bounding box center [784, 340] width 1019 height 361
copy div "Thank You Your order has been submitted. You will receive an e-mail shortly wit…"
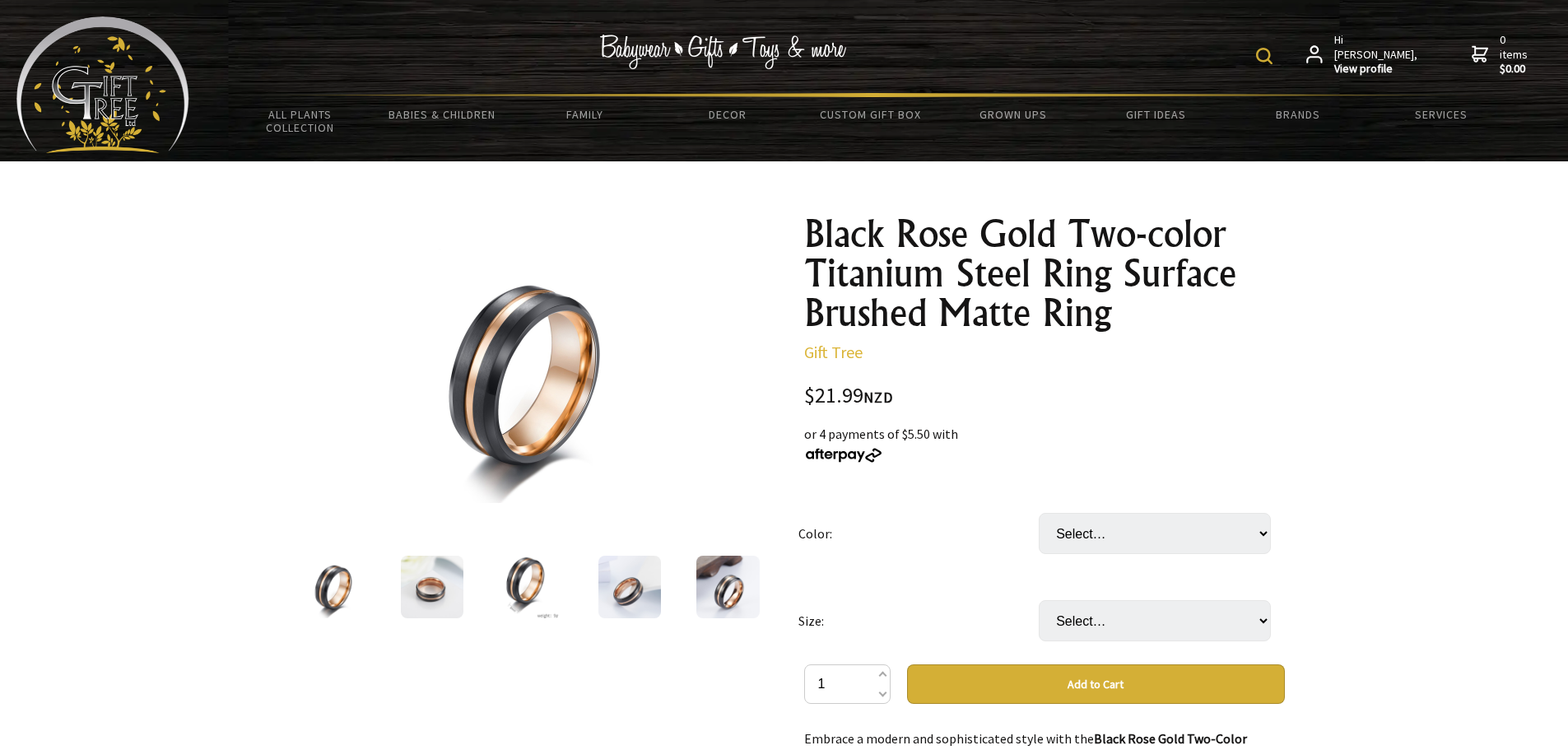
click at [511, 588] on img at bounding box center [531, 586] width 60 height 63
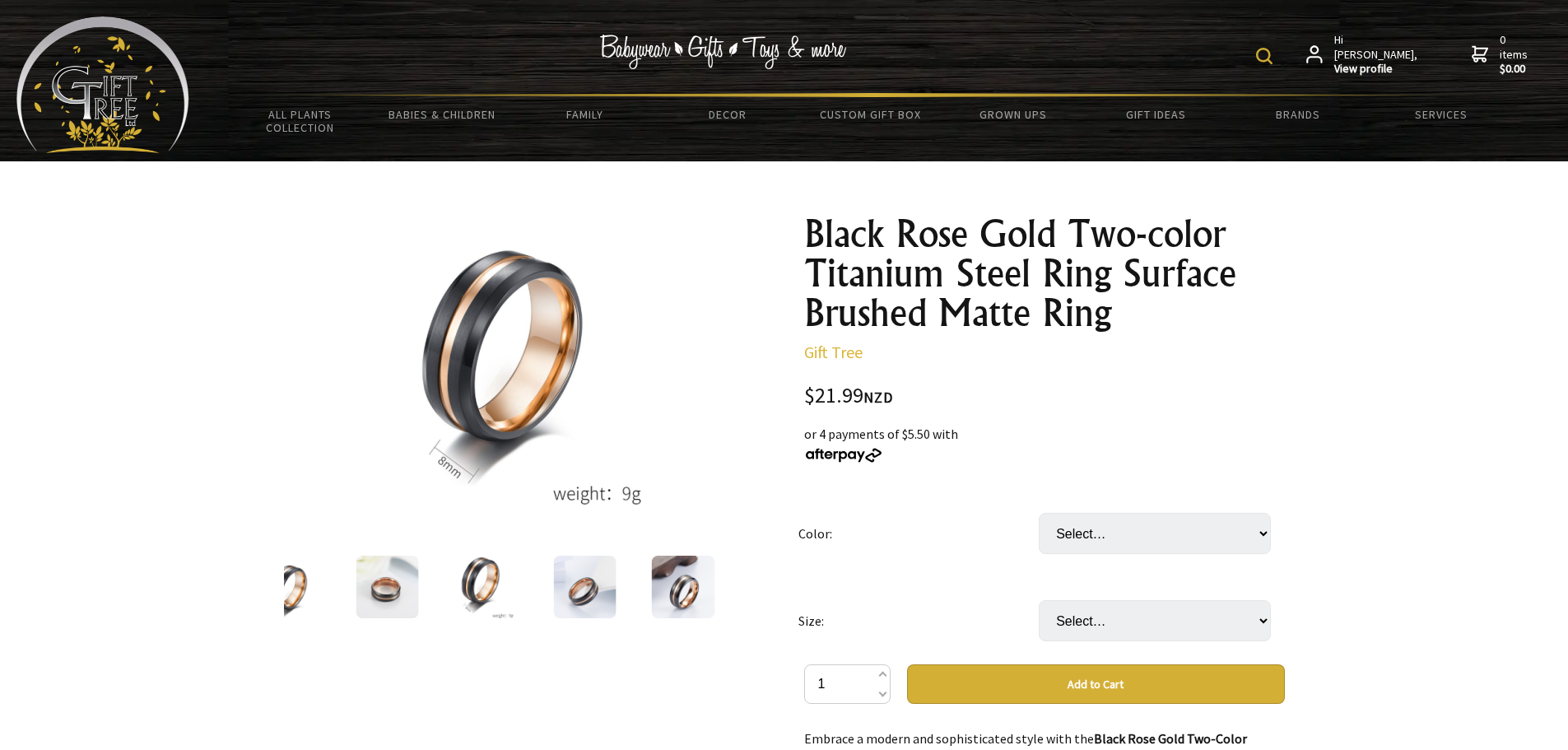
click at [589, 590] on img at bounding box center [583, 586] width 63 height 63
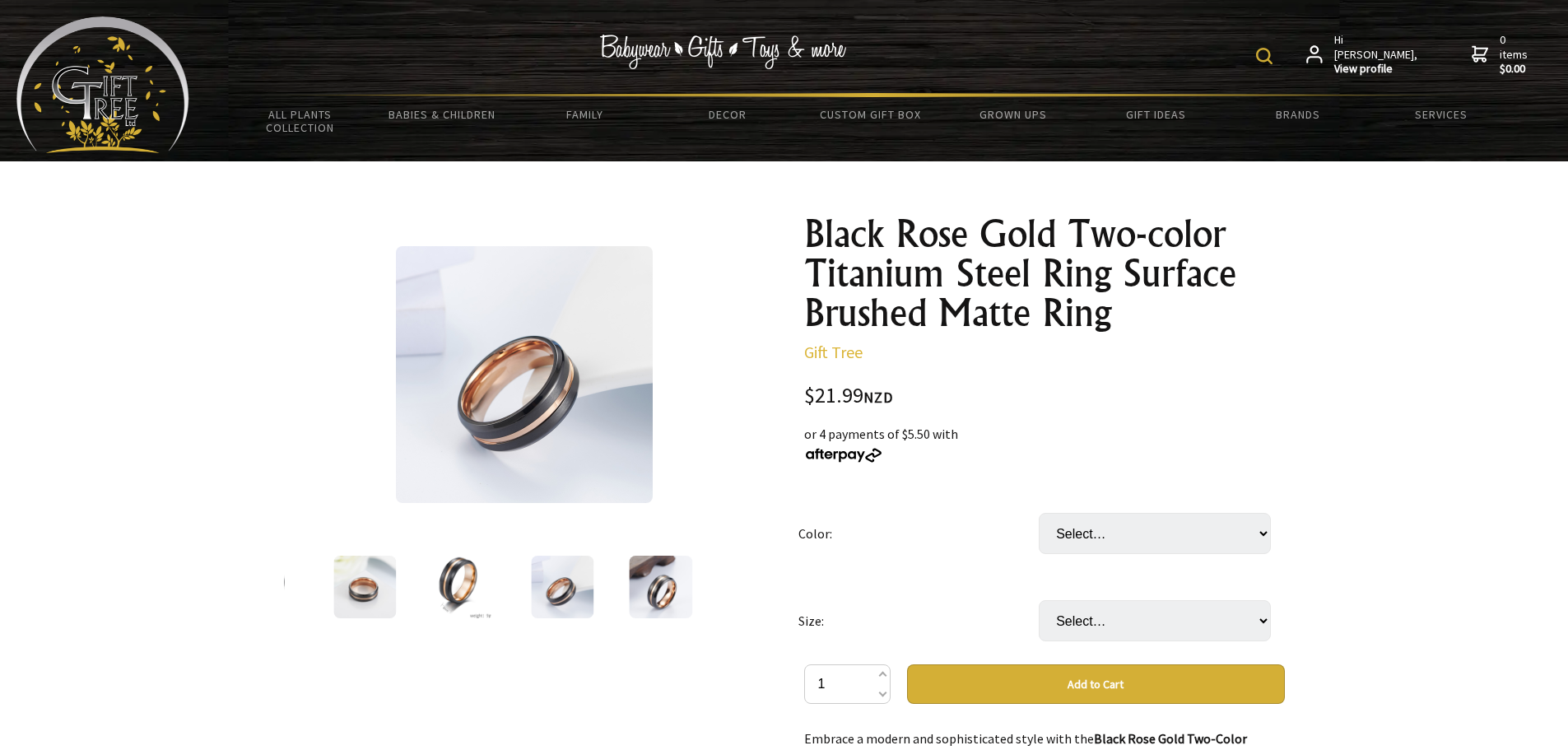
click at [677, 588] on img at bounding box center [660, 586] width 64 height 63
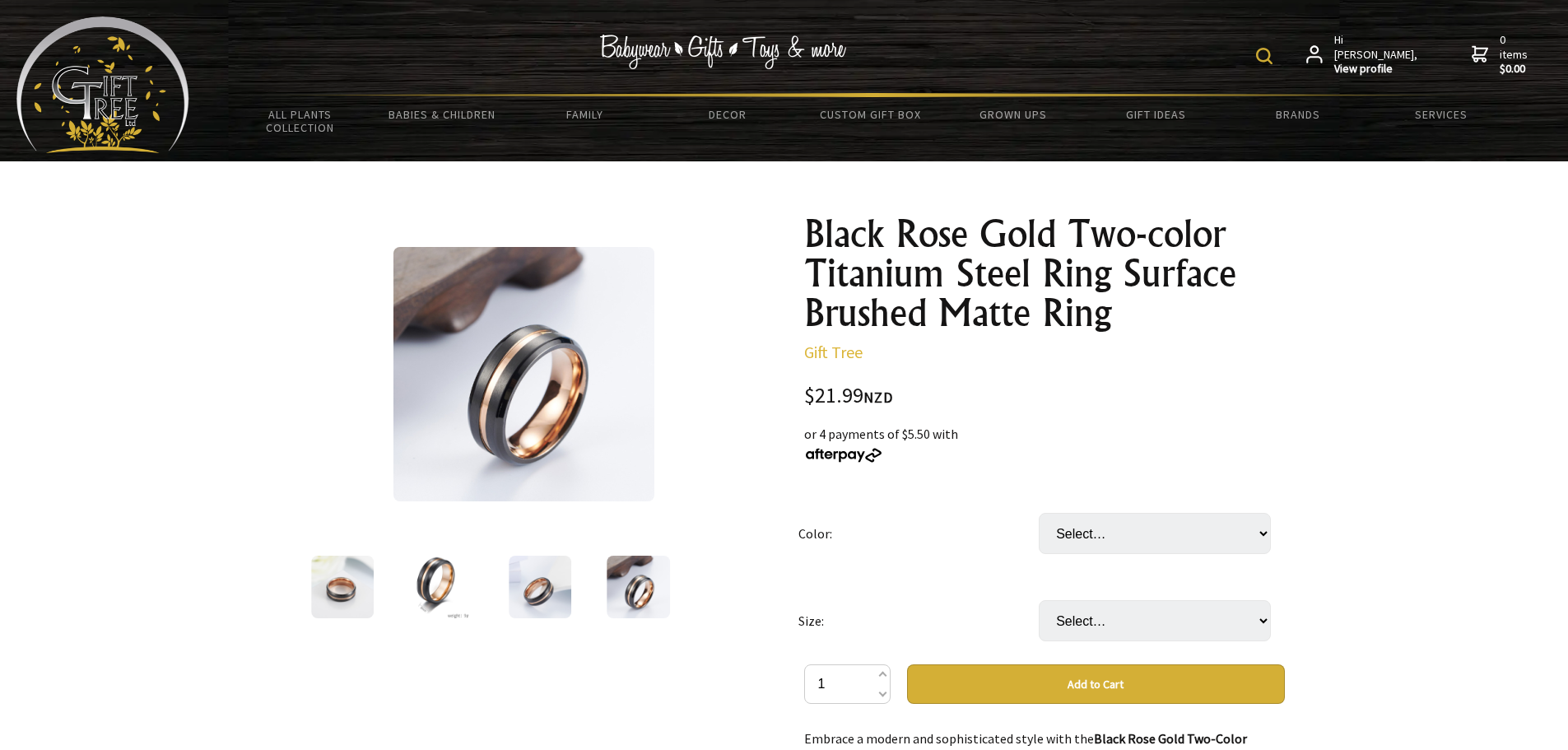
click at [353, 574] on img at bounding box center [342, 586] width 63 height 63
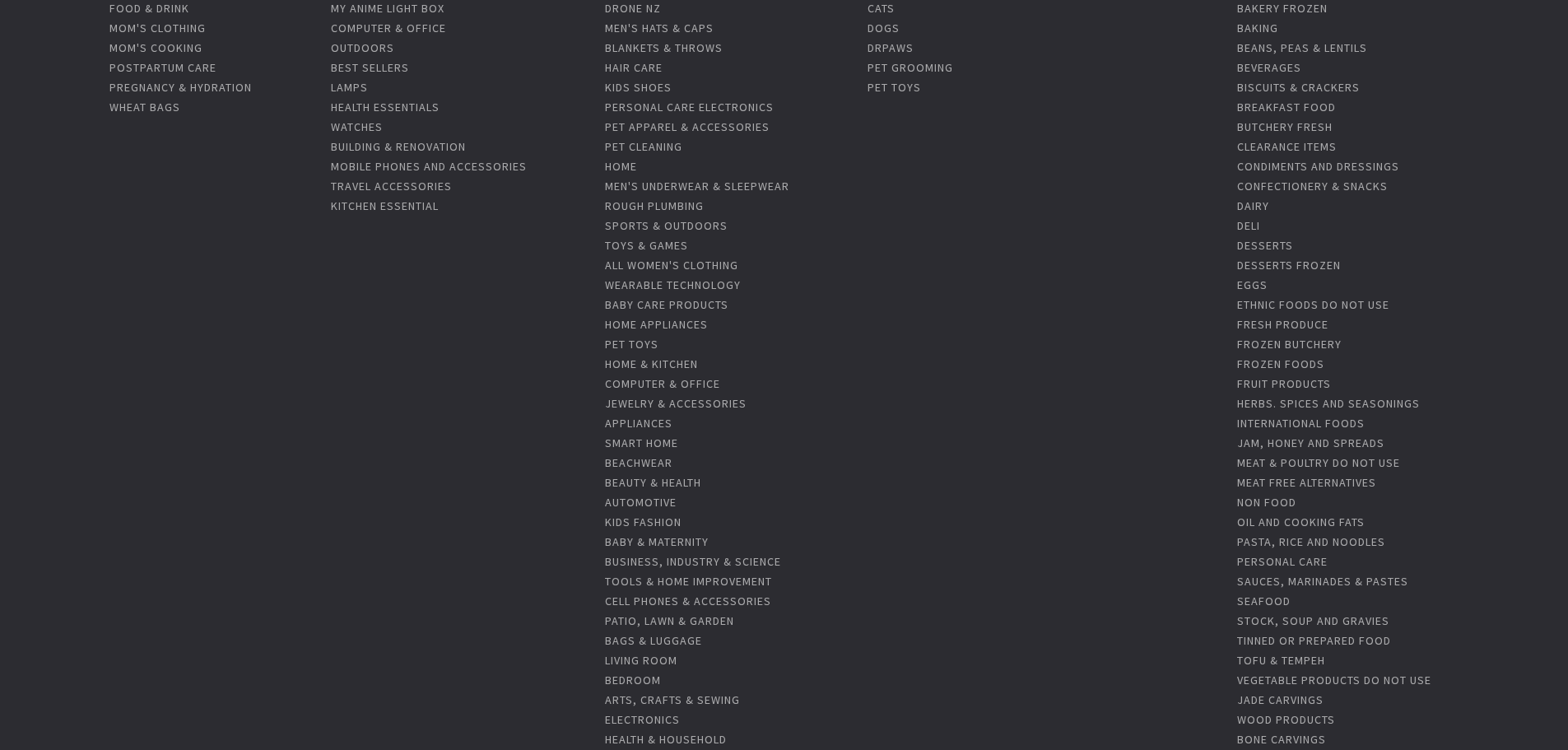
scroll to position [247, 0]
